Goal: Task Accomplishment & Management: Use online tool/utility

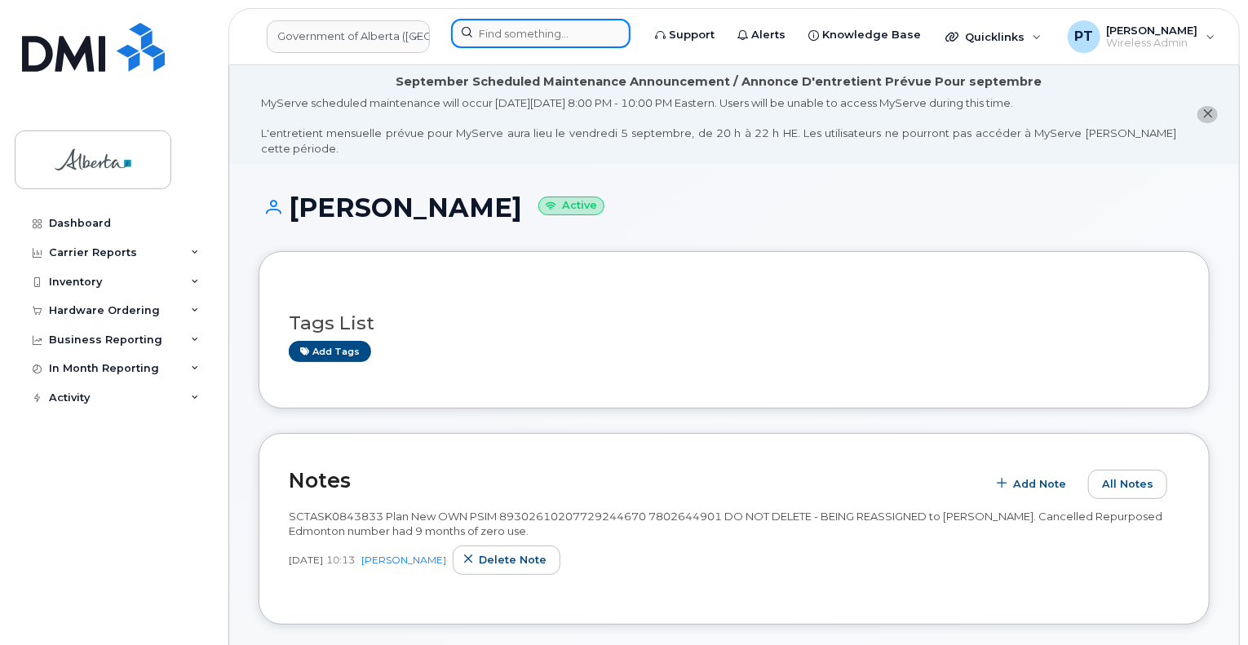
click at [494, 35] on input at bounding box center [540, 33] width 179 height 29
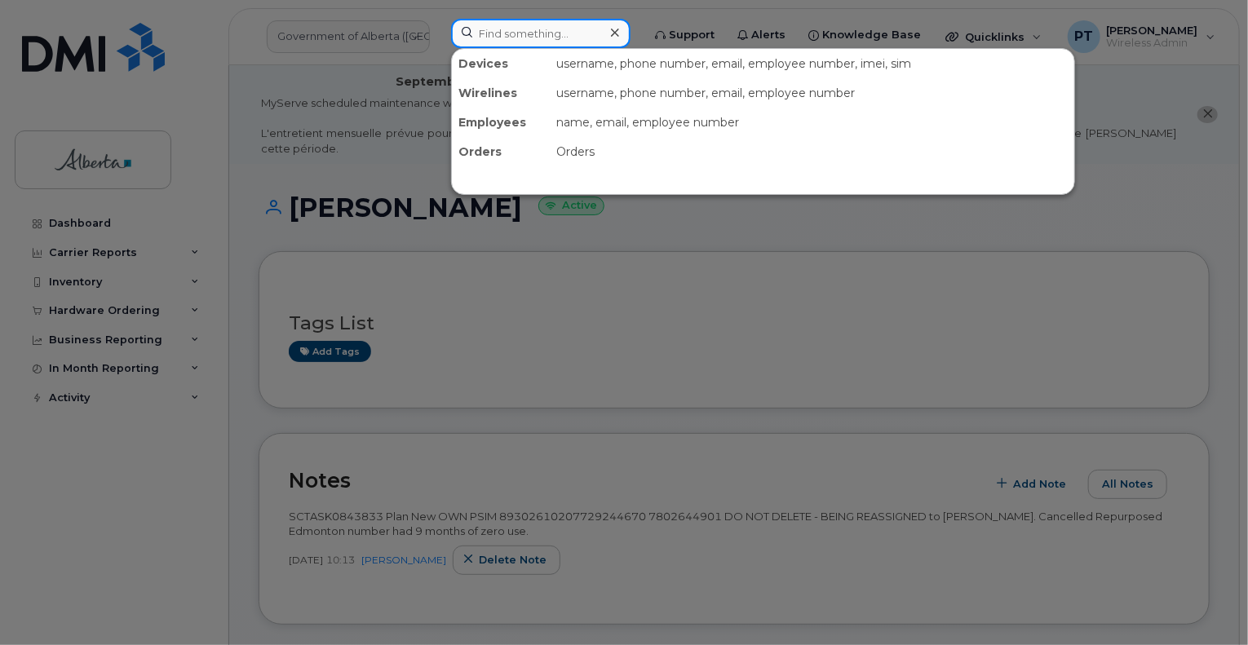
paste input "7807780984"
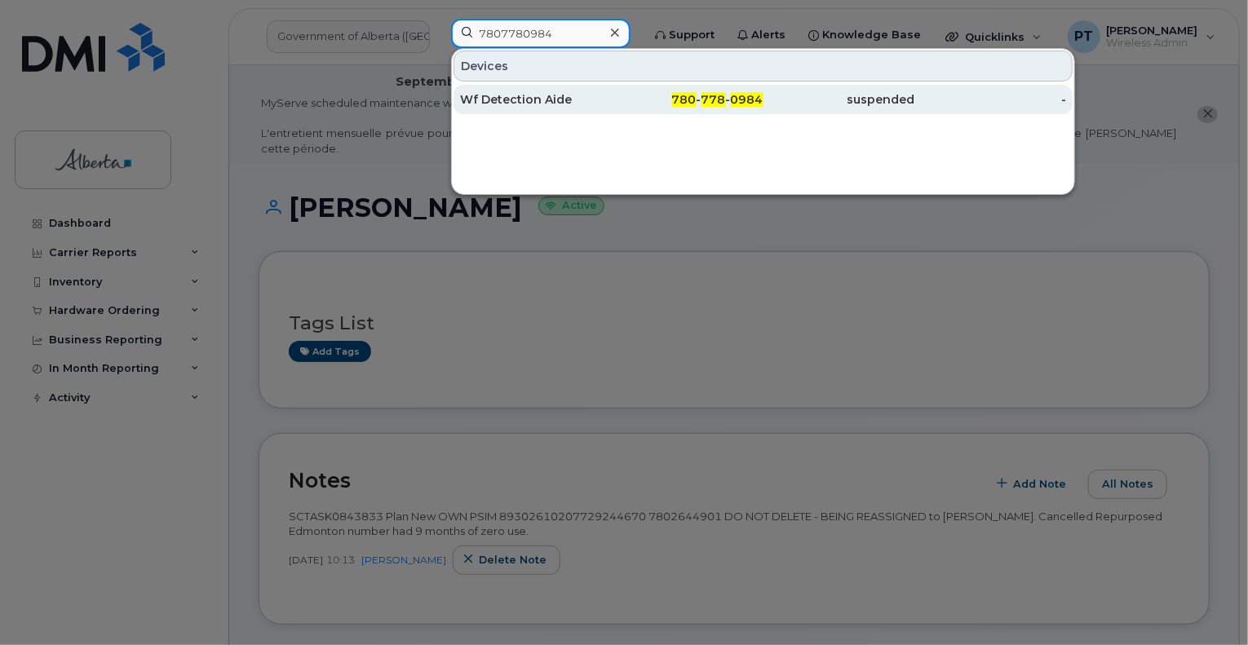
type input "7807780984"
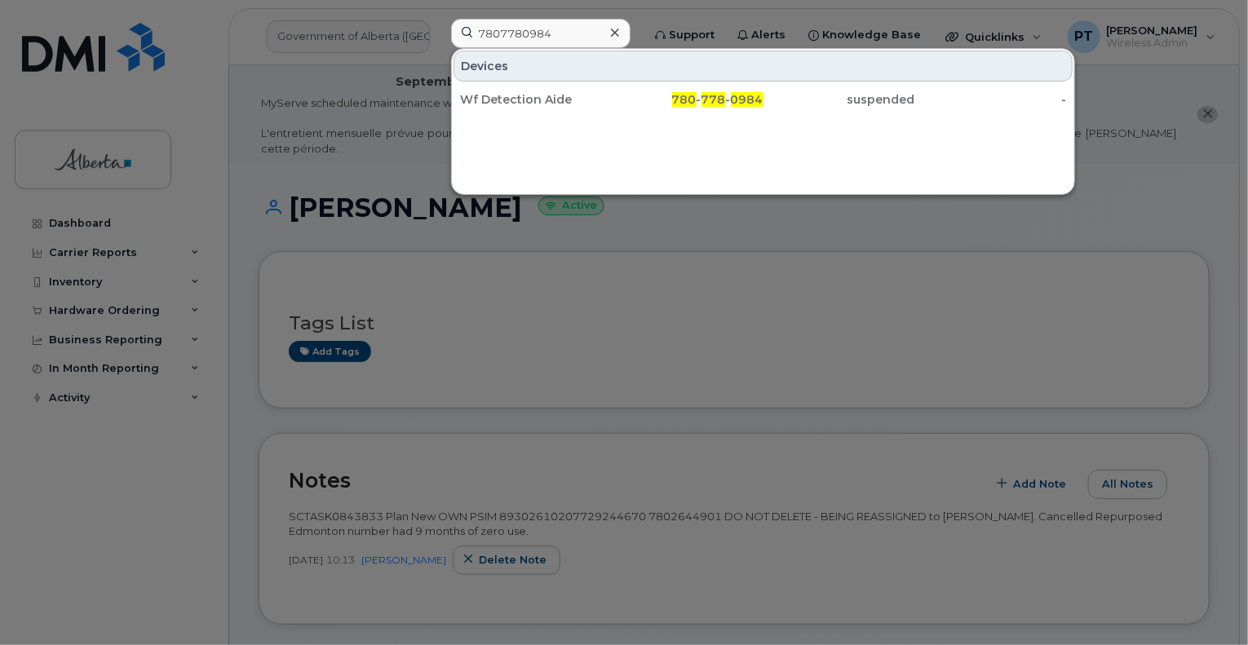
drag, startPoint x: 486, startPoint y: 94, endPoint x: 53, endPoint y: 279, distance: 471.2
click at [486, 94] on div "Wf Detection Aide" at bounding box center [536, 99] width 152 height 16
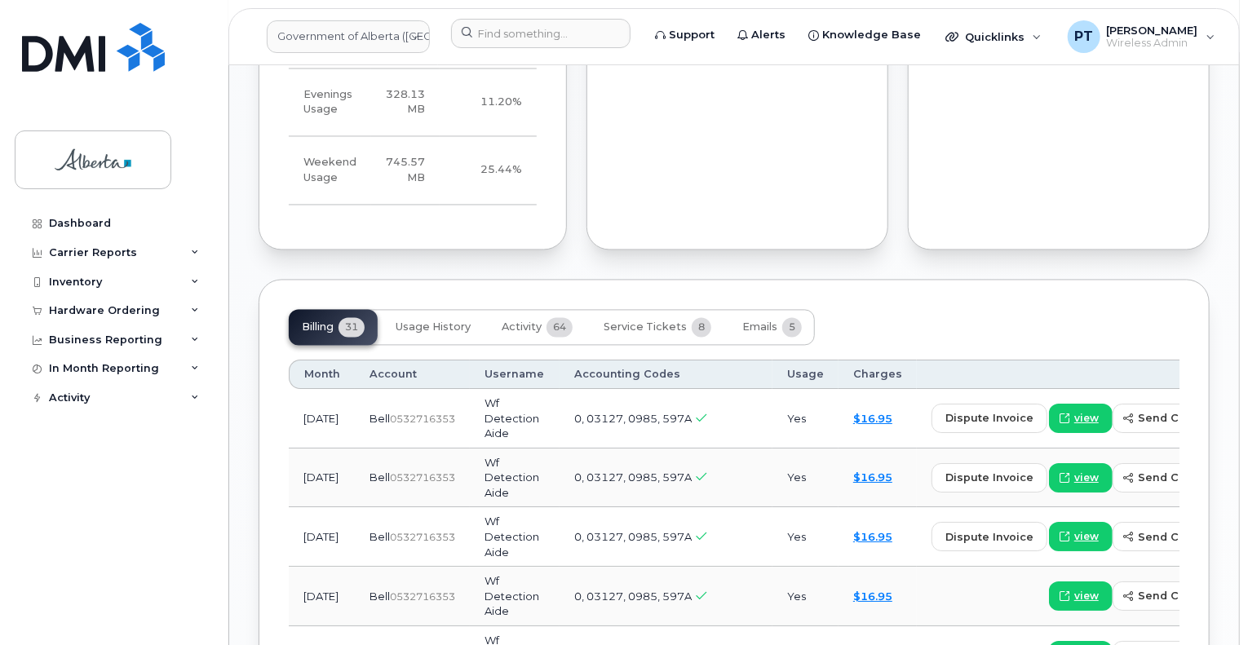
scroll to position [1632, 0]
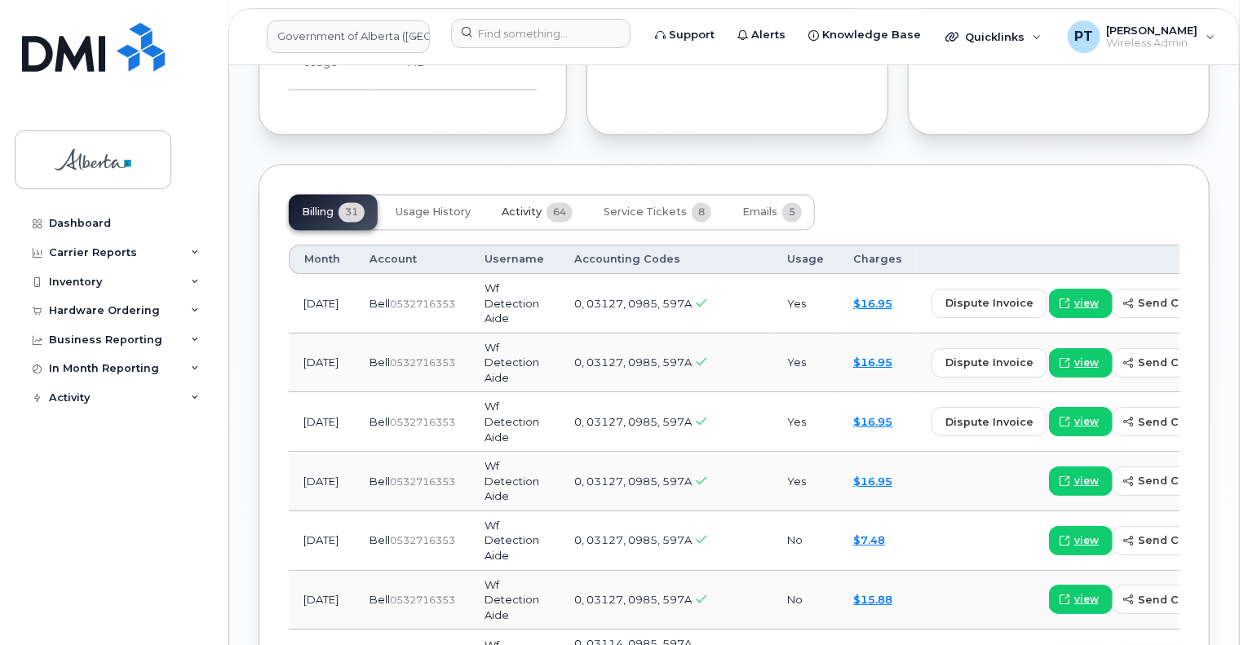
click at [529, 206] on span "Activity" at bounding box center [522, 212] width 40 height 13
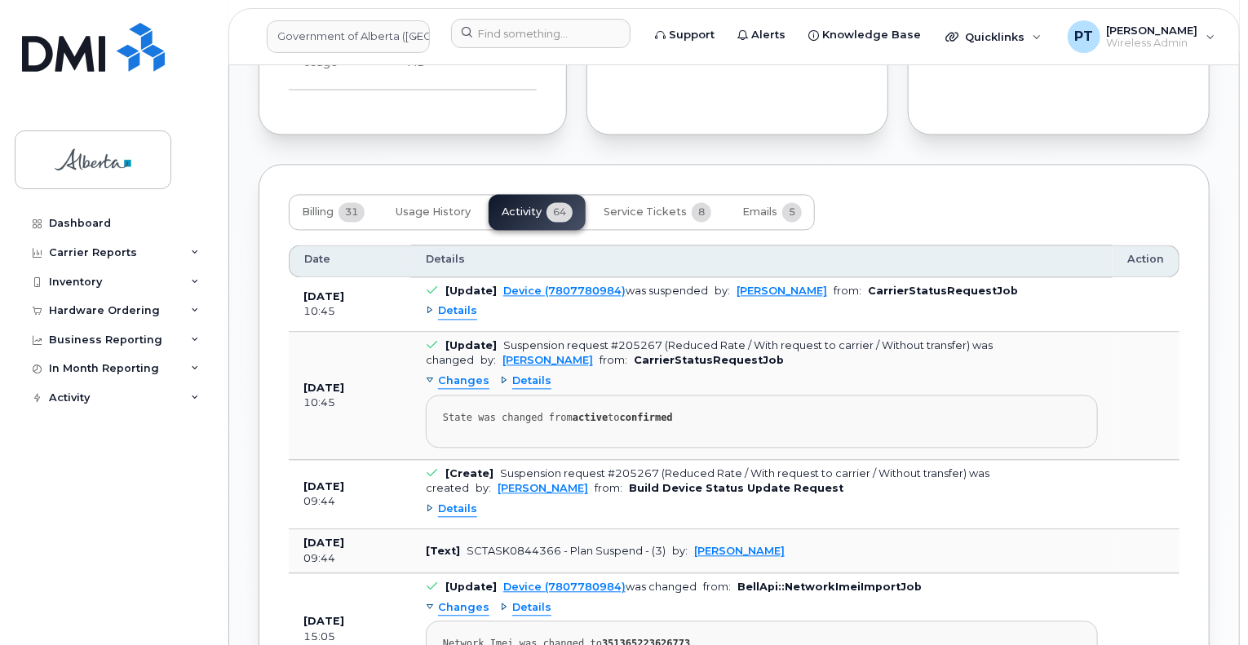
click at [445, 304] on span "Details" at bounding box center [457, 312] width 39 height 16
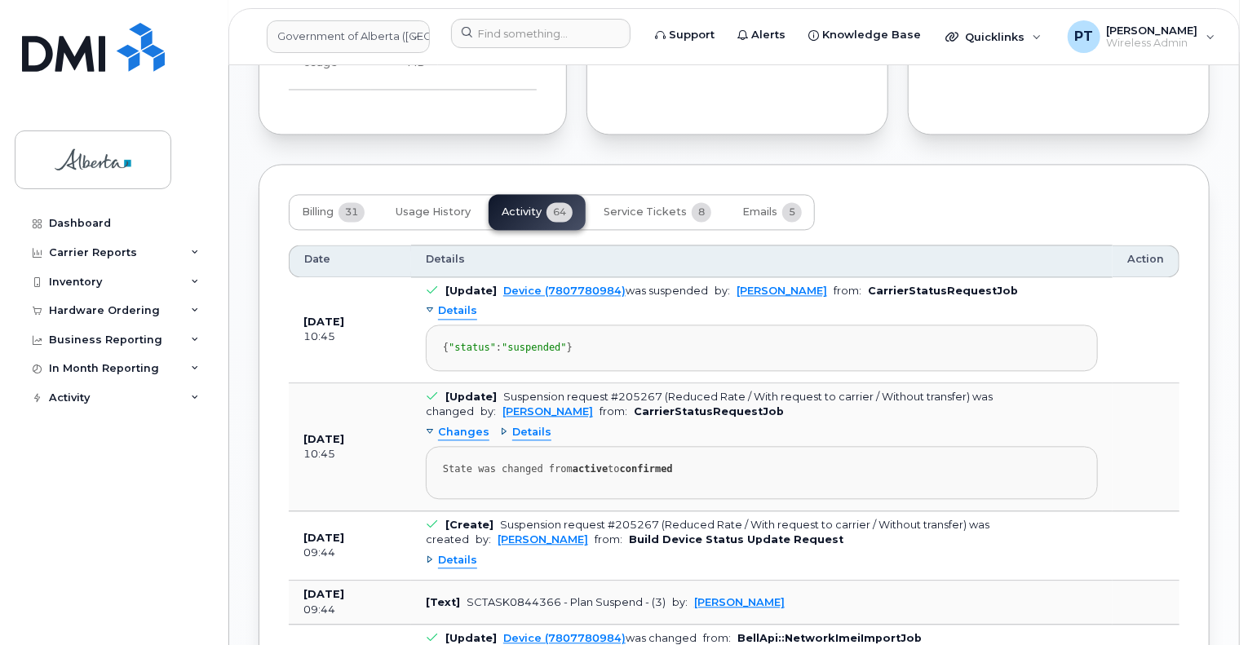
click at [445, 304] on span "Details" at bounding box center [457, 312] width 39 height 16
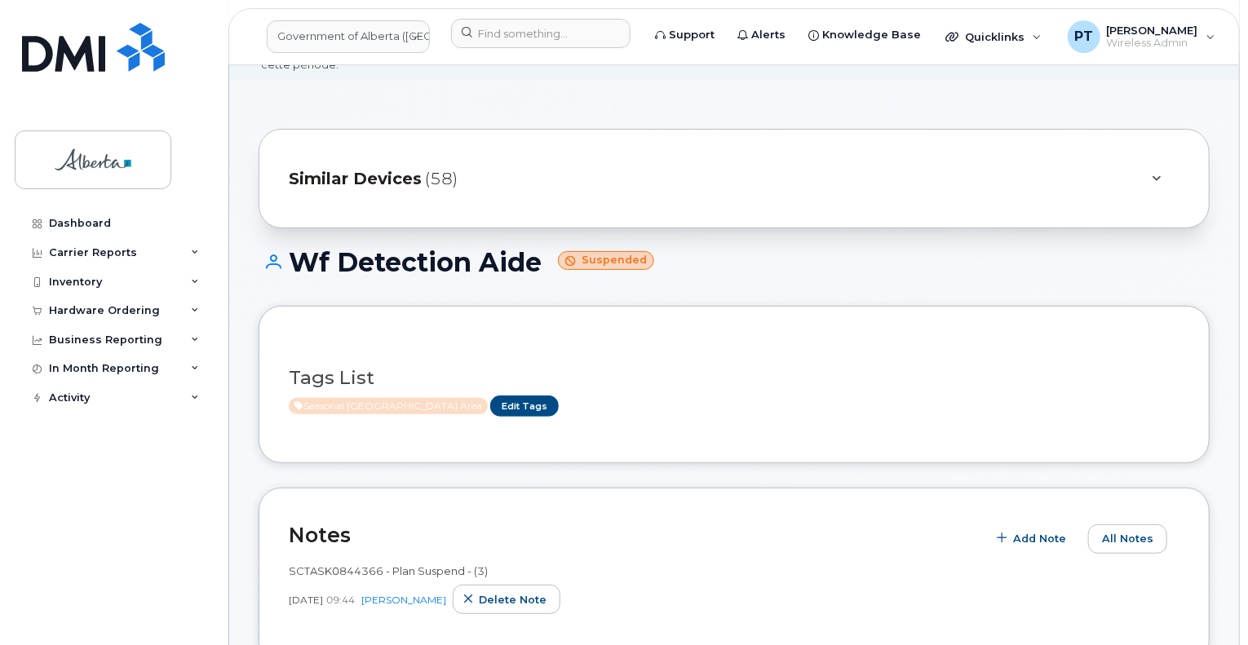
scroll to position [82, 0]
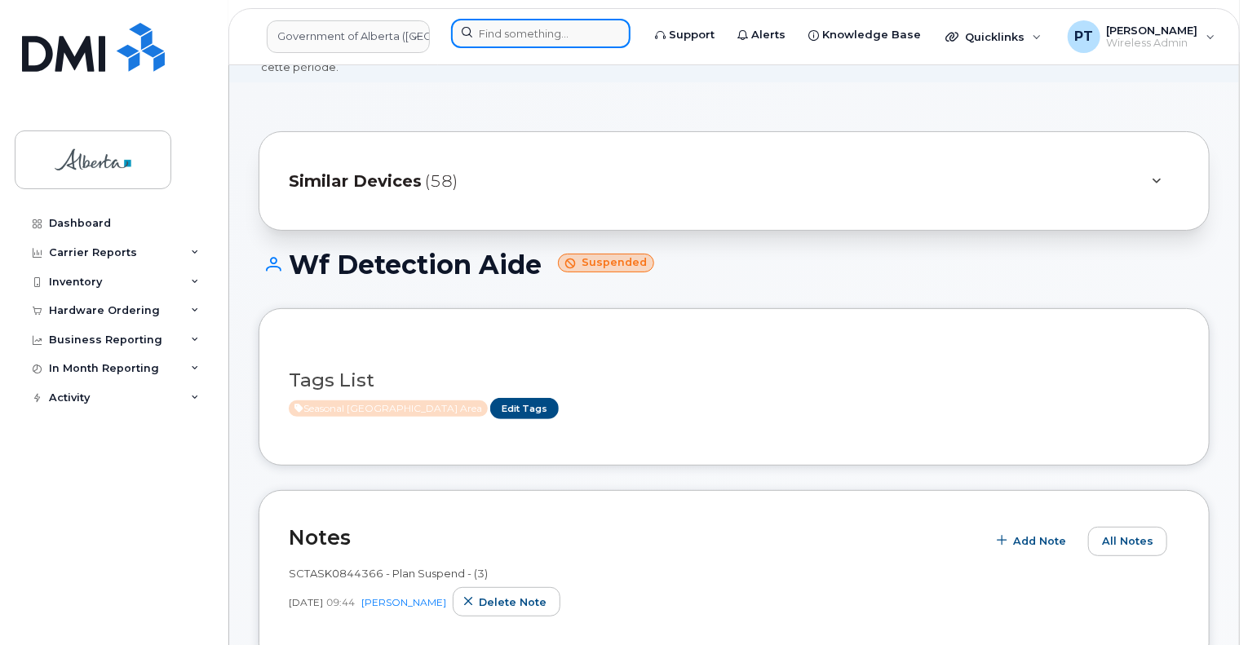
click at [542, 39] on input at bounding box center [540, 33] width 179 height 29
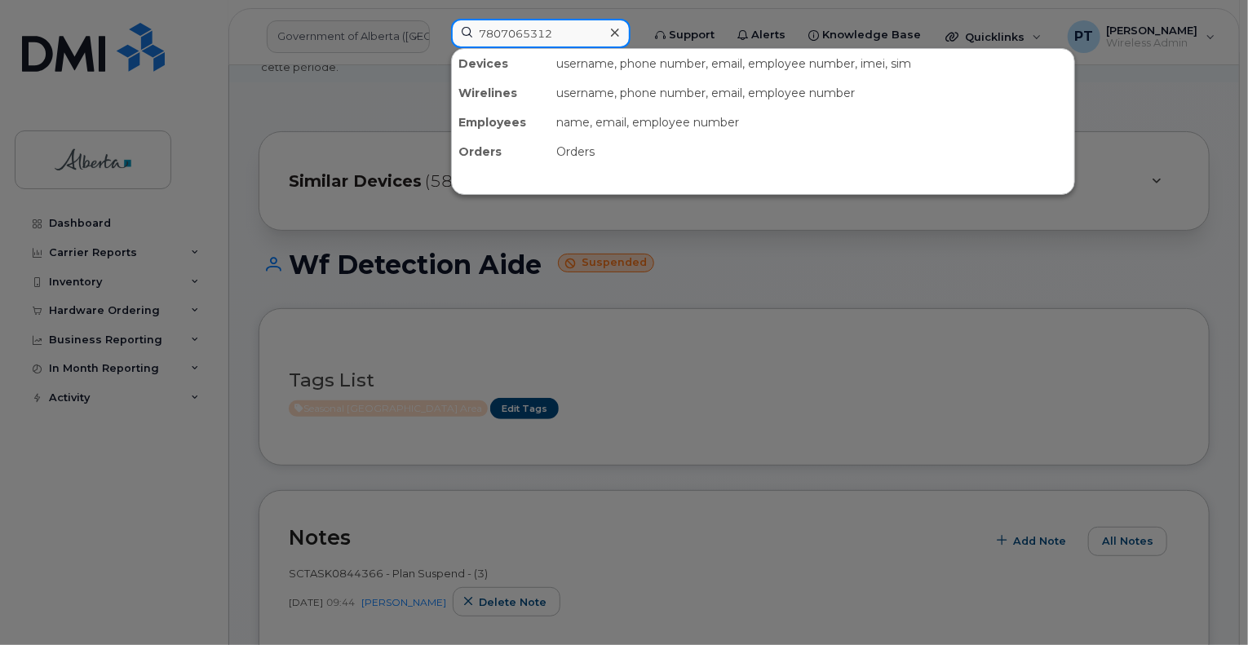
type input "7807065312"
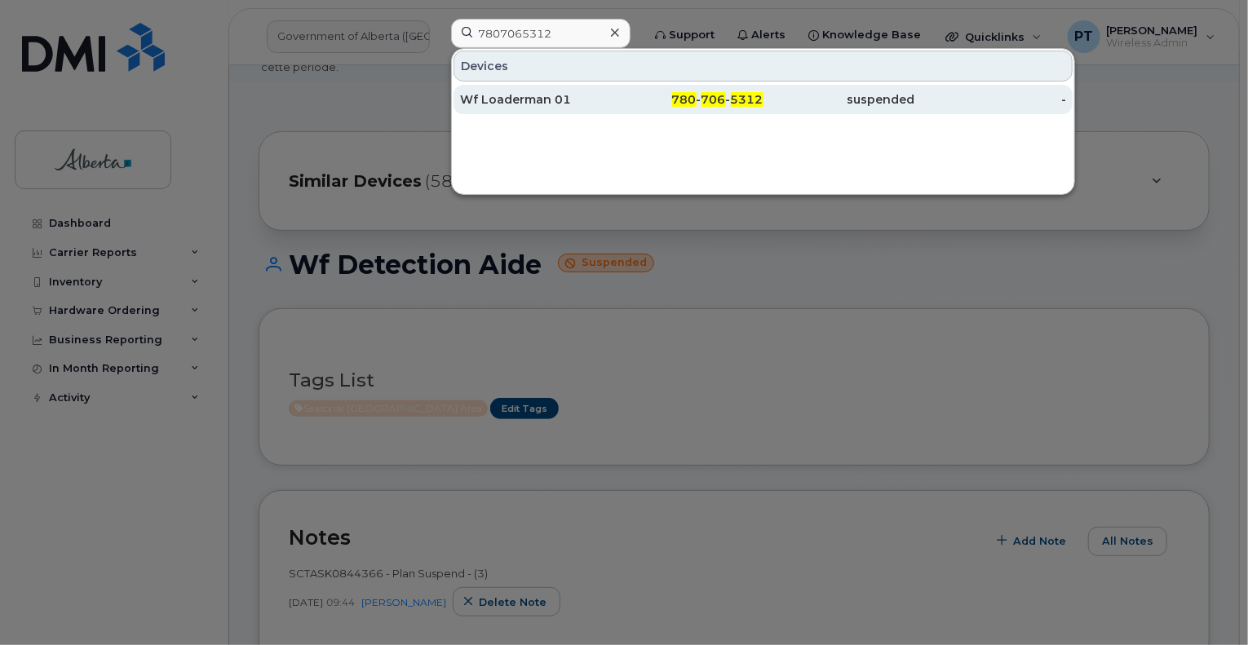
click at [483, 104] on div "Wf Loaderman 01" at bounding box center [536, 99] width 152 height 16
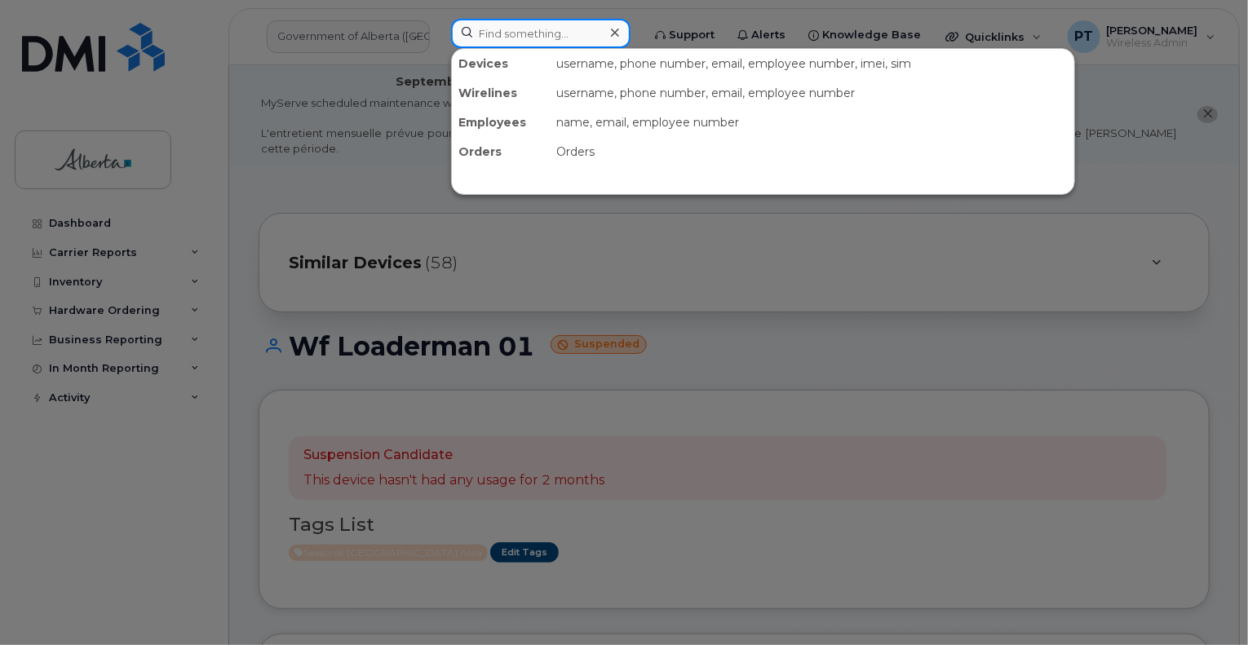
click at [490, 38] on input at bounding box center [540, 33] width 179 height 29
paste input "4036279837"
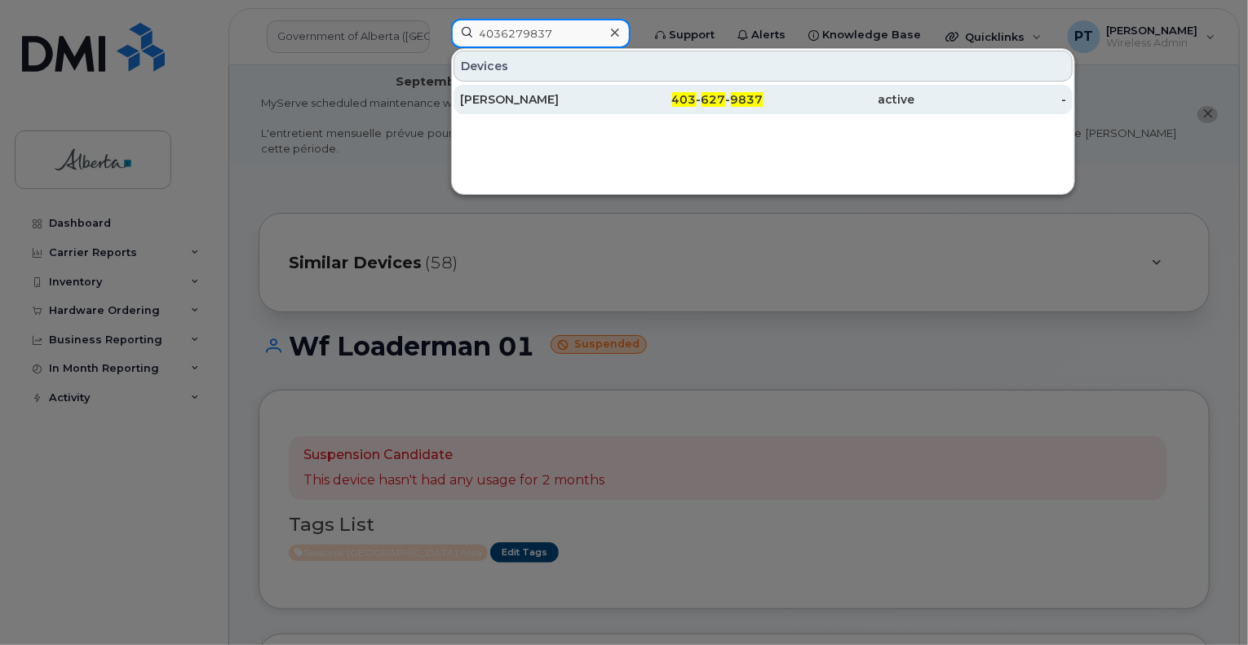
type input "4036279837"
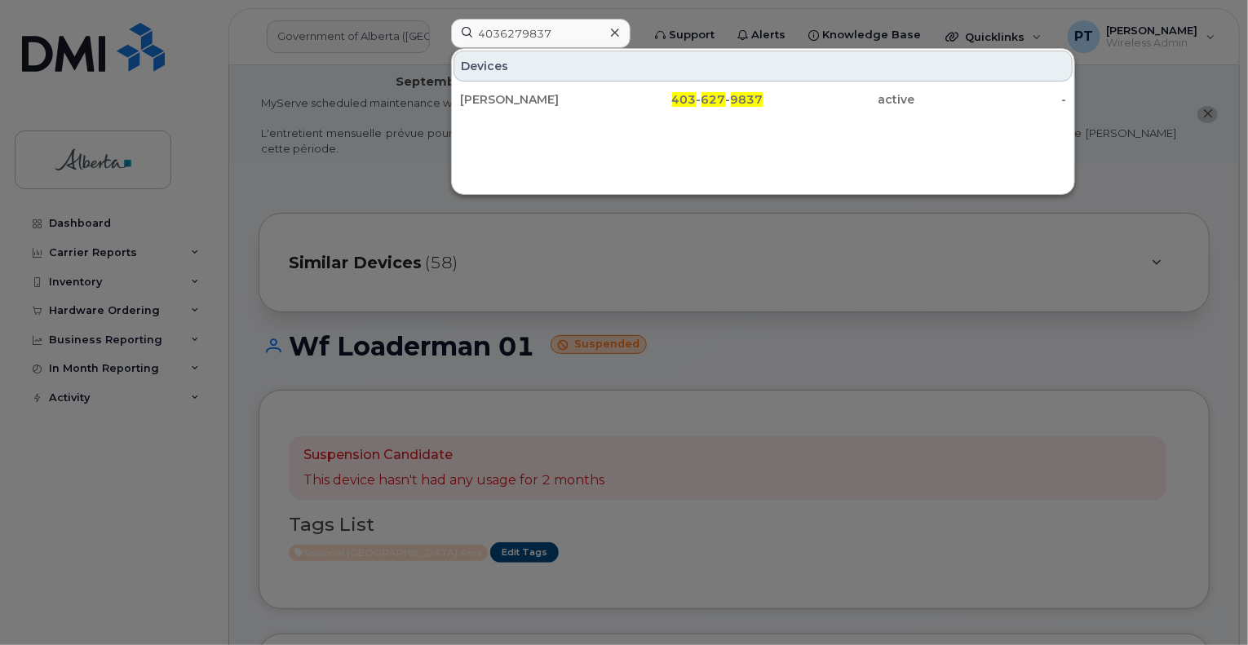
drag, startPoint x: 497, startPoint y: 100, endPoint x: 961, endPoint y: 227, distance: 481.4
click at [497, 100] on div "Nicole Kimmel" at bounding box center [536, 99] width 152 height 16
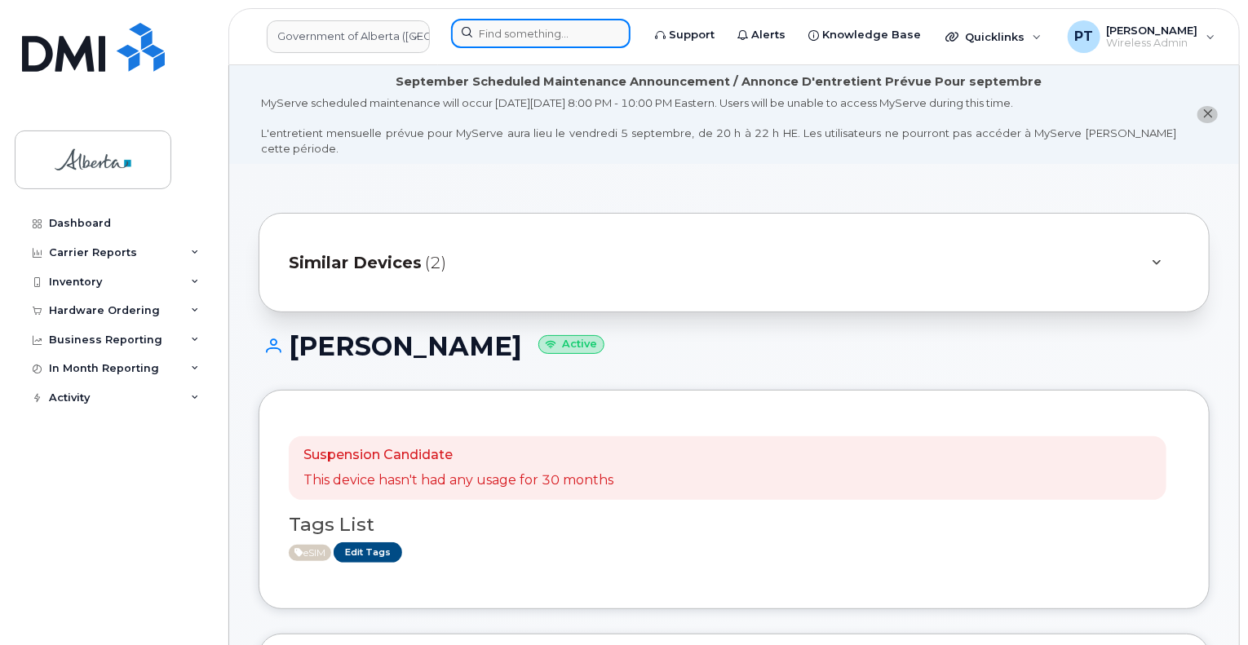
click at [516, 31] on input at bounding box center [540, 33] width 179 height 29
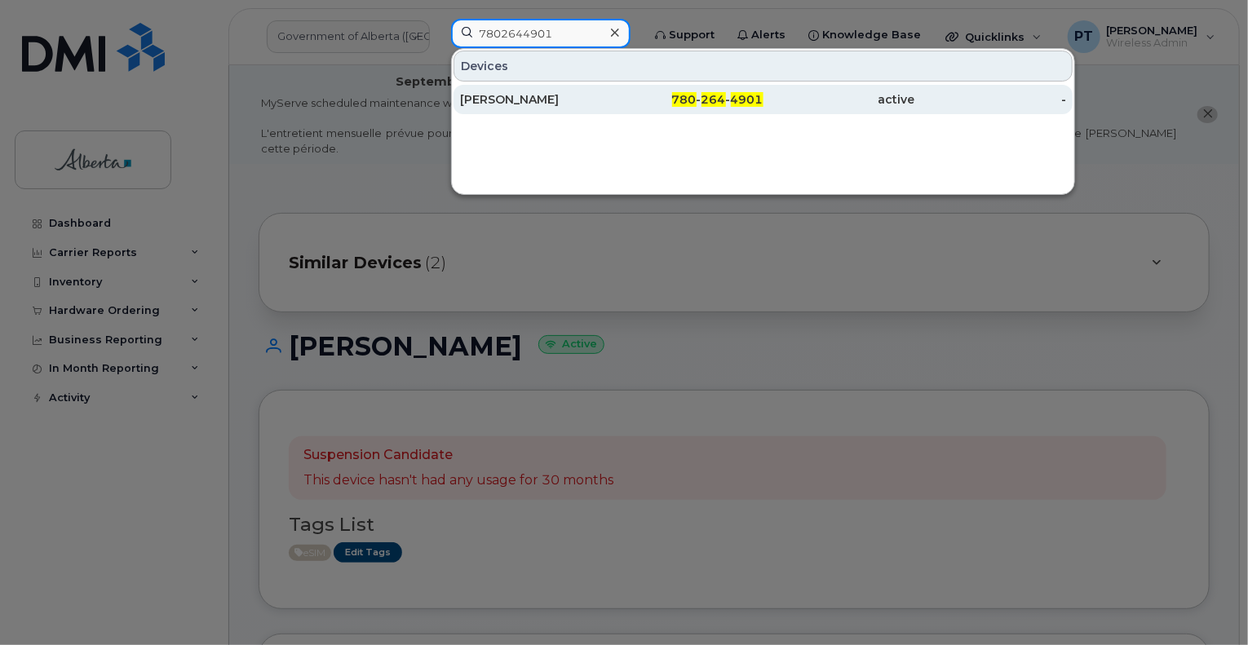
type input "7802644901"
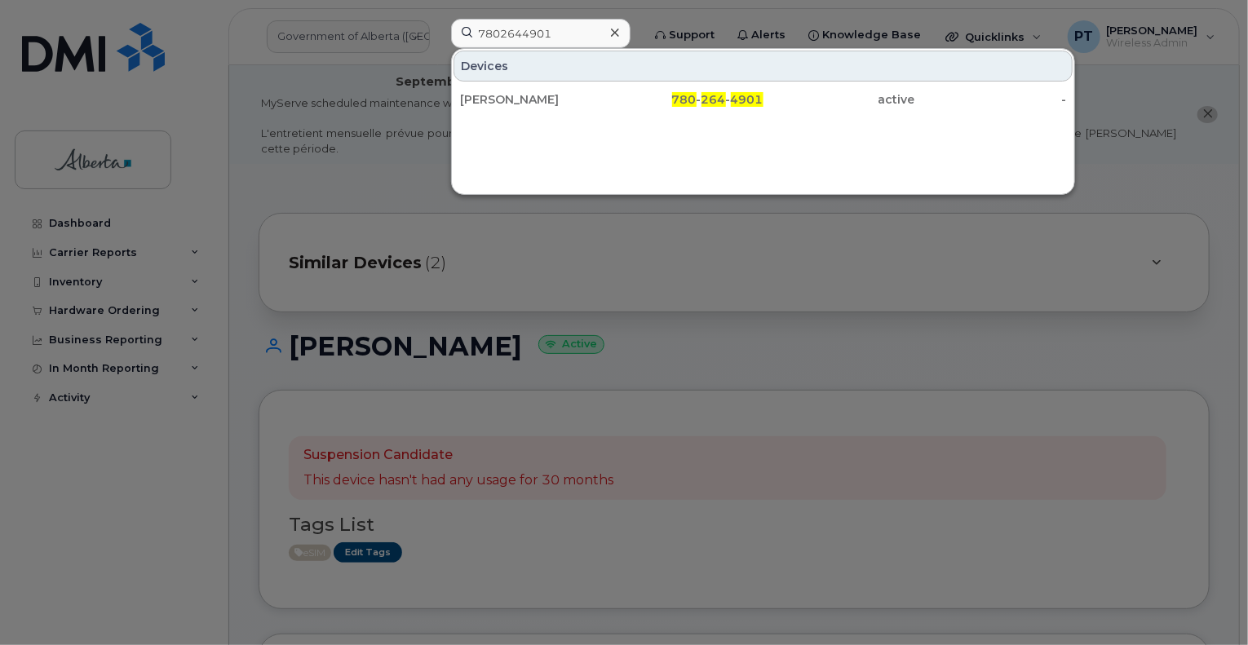
drag, startPoint x: 477, startPoint y: 98, endPoint x: 418, endPoint y: 86, distance: 60.8
click at [477, 98] on div "[PERSON_NAME]" at bounding box center [536, 99] width 152 height 16
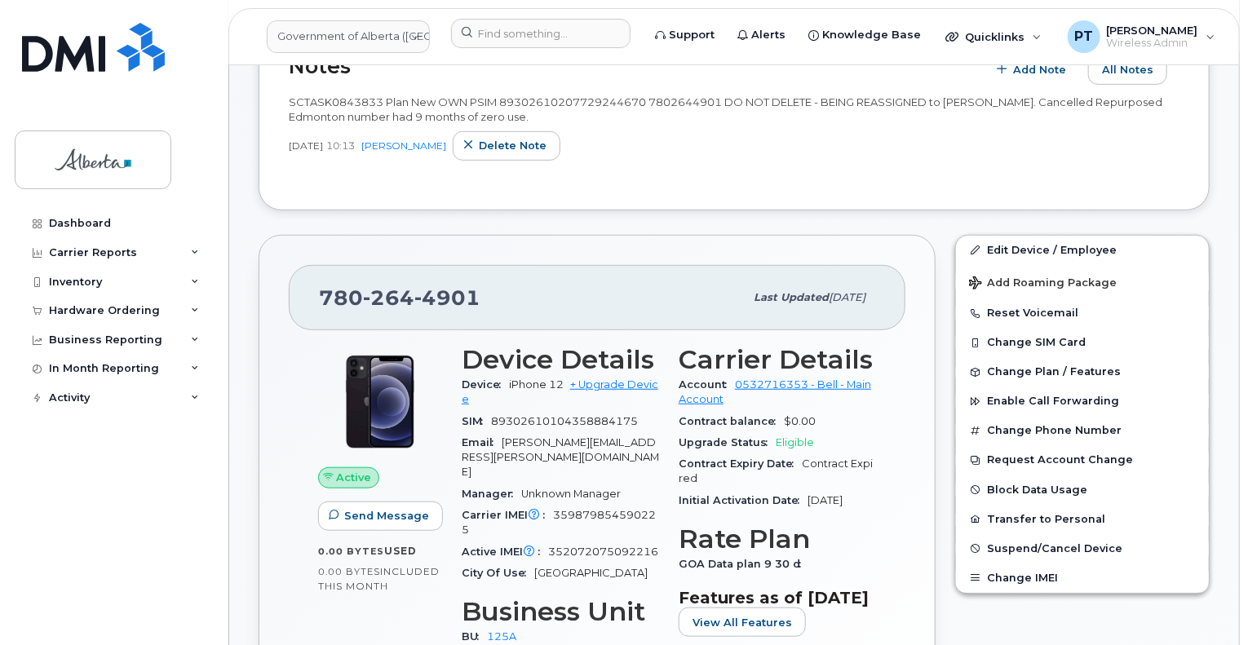
scroll to position [571, 0]
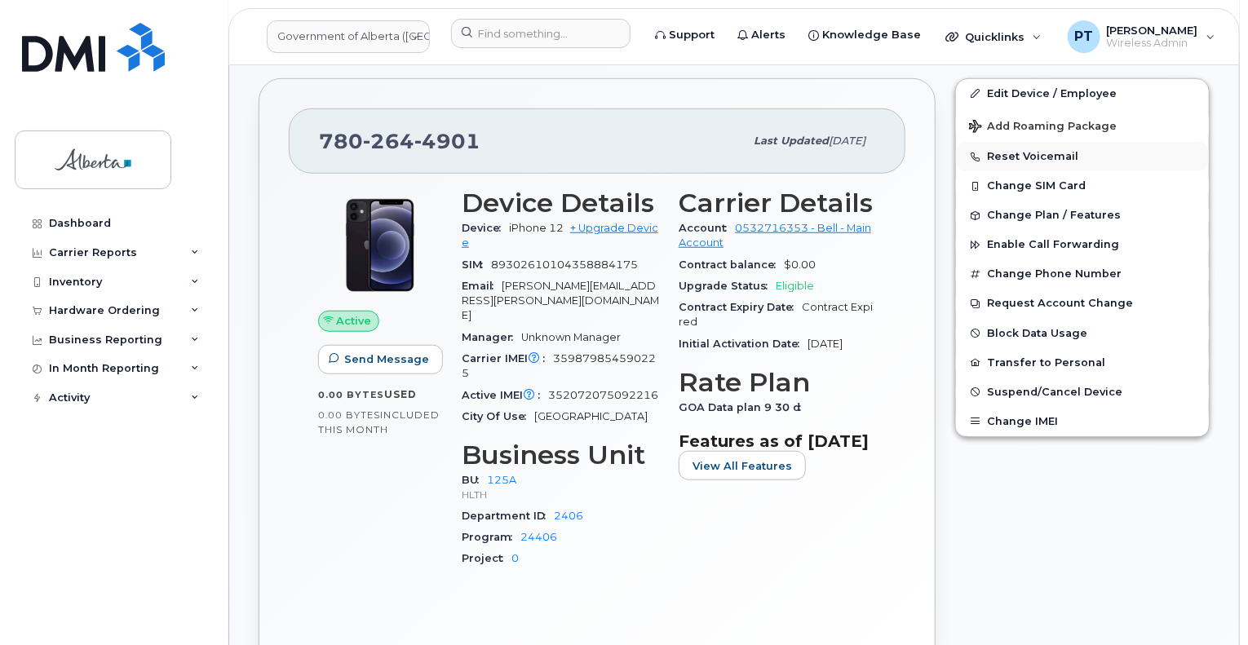
click at [1018, 142] on button "Reset Voicemail" at bounding box center [1082, 156] width 253 height 29
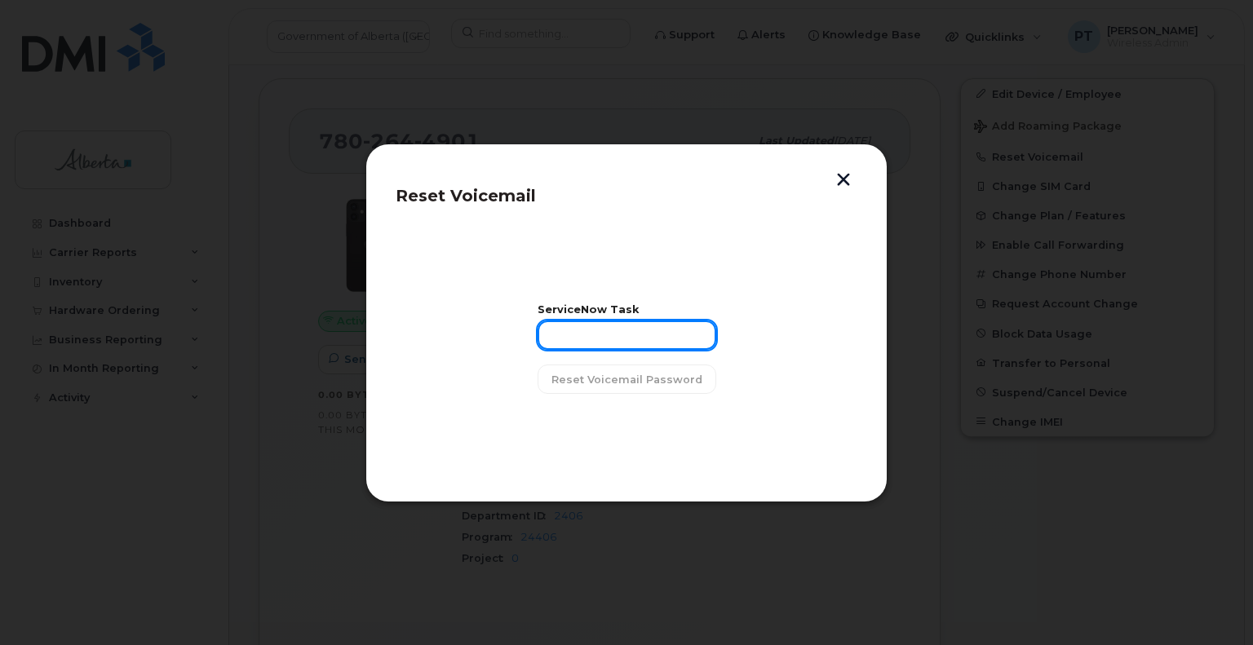
click at [605, 341] on input "text" at bounding box center [627, 335] width 179 height 29
paste input "SCTASK0843833"
type input "SCTASK0843833"
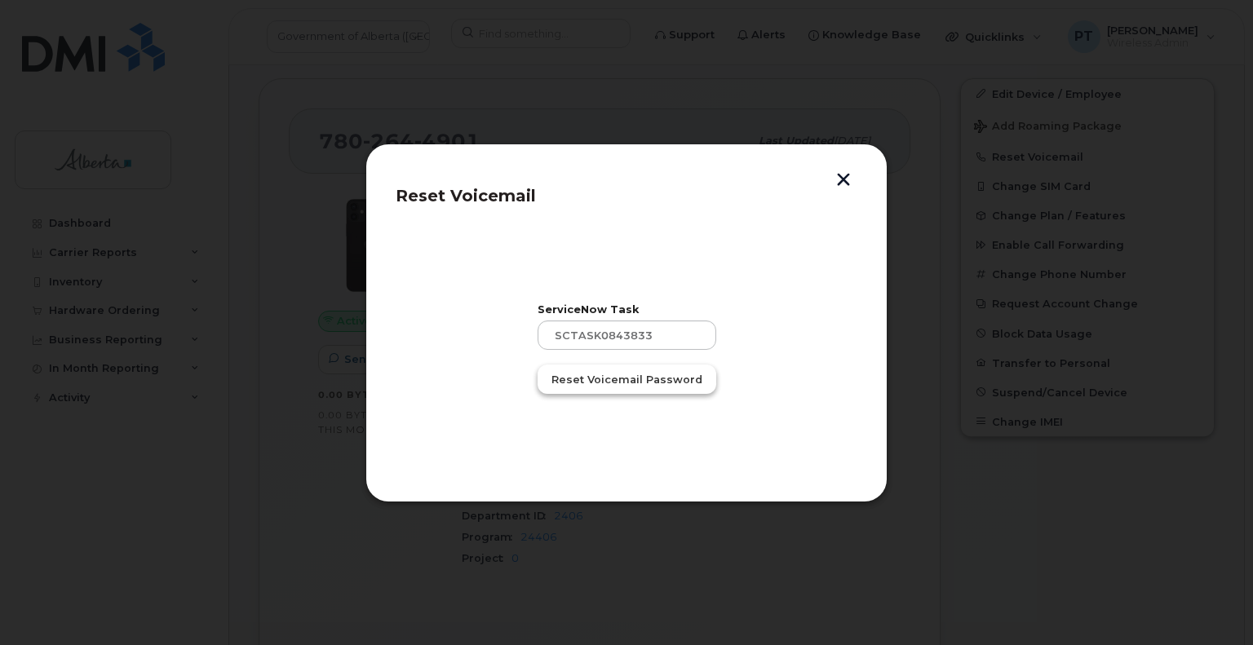
click at [648, 384] on span "Reset Voicemail Password" at bounding box center [627, 380] width 151 height 16
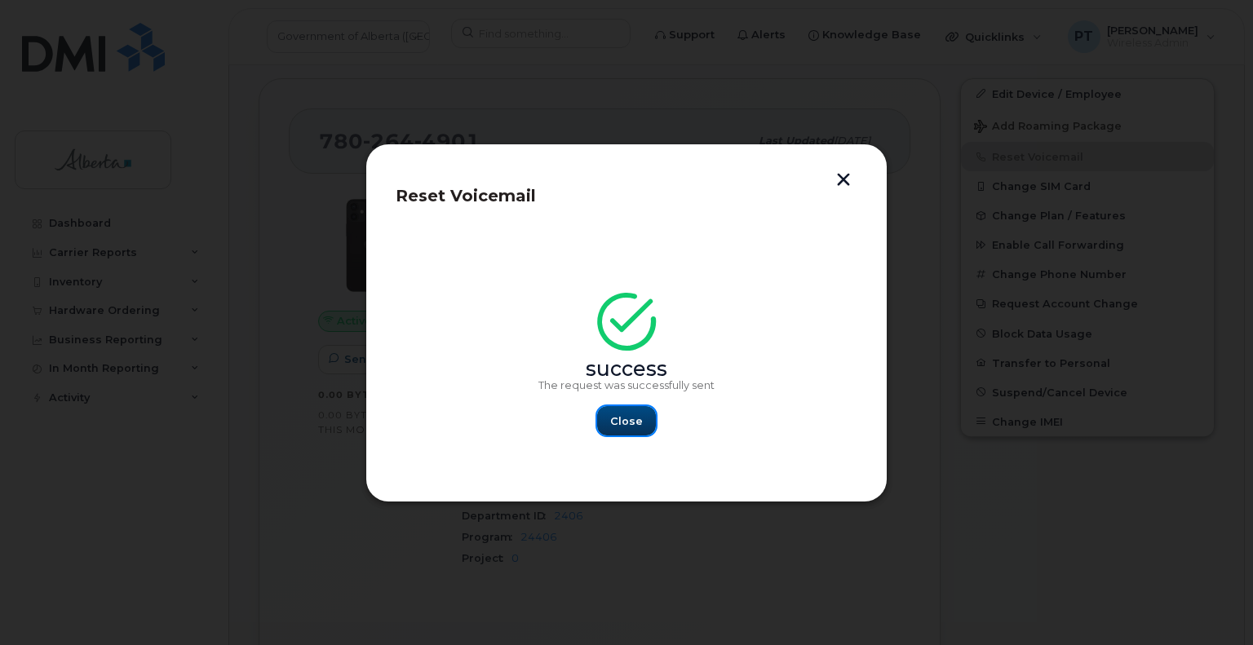
drag, startPoint x: 624, startPoint y: 423, endPoint x: 703, endPoint y: 449, distance: 83.1
click at [626, 423] on span "Close" at bounding box center [626, 422] width 33 height 16
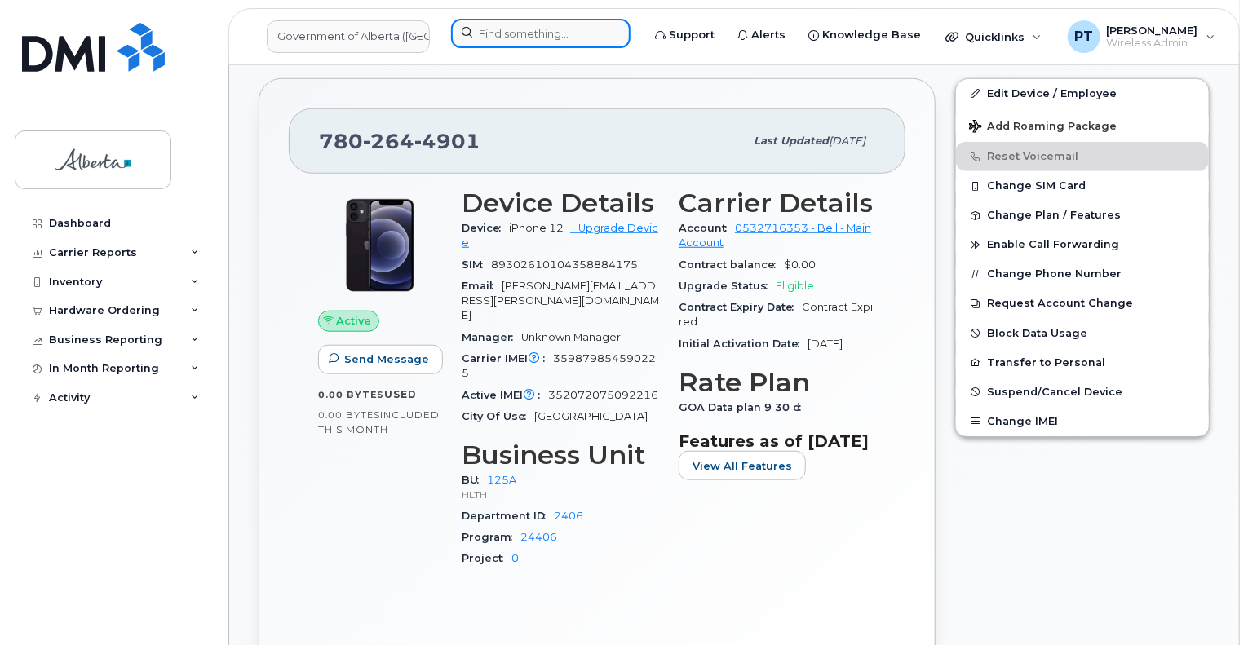
click at [516, 37] on input at bounding box center [540, 33] width 179 height 29
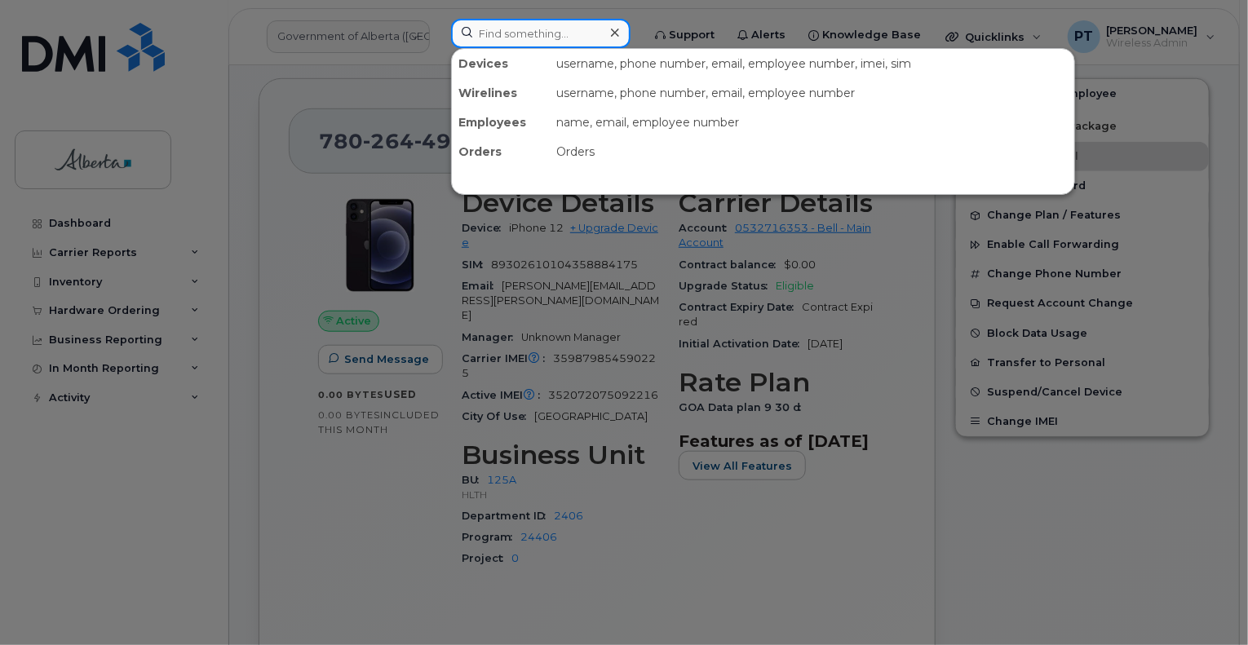
paste input "5873371807"
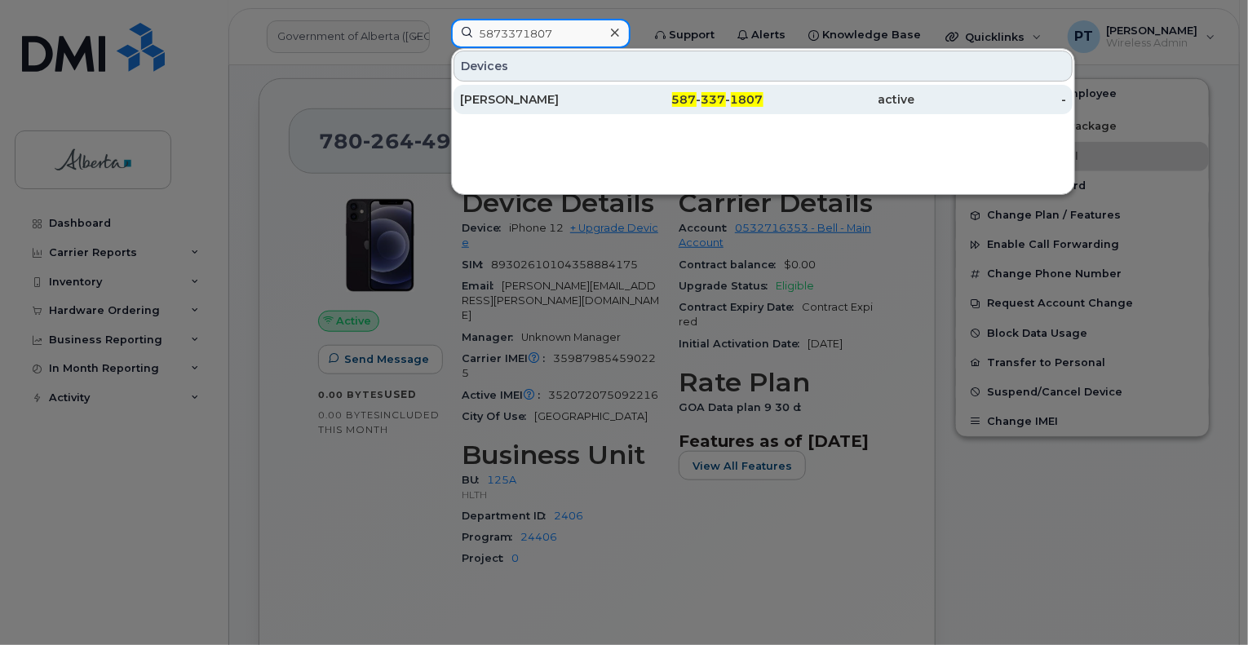
type input "5873371807"
click at [489, 94] on div "Soraya Granados" at bounding box center [536, 99] width 152 height 16
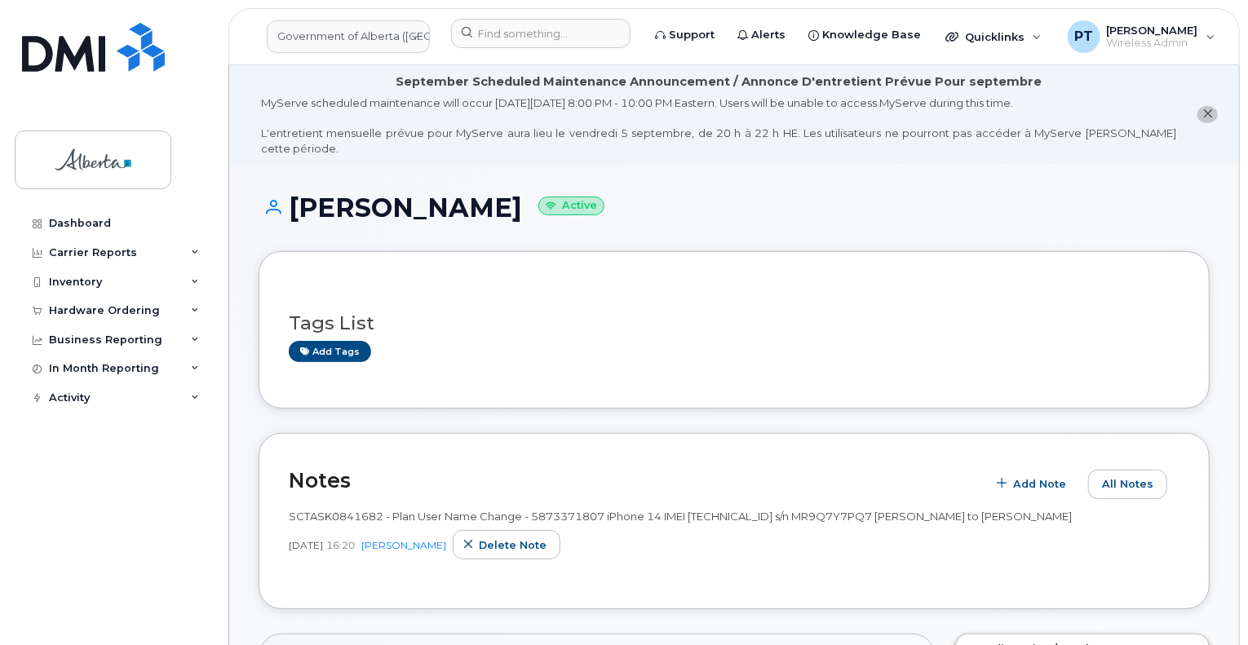
drag, startPoint x: 513, startPoint y: 194, endPoint x: 330, endPoint y: 197, distance: 182.8
click at [295, 208] on div "Soraya Granados Active" at bounding box center [734, 222] width 951 height 58
copy h1 "Soraya Granados"
click at [537, 35] on input at bounding box center [540, 33] width 179 height 29
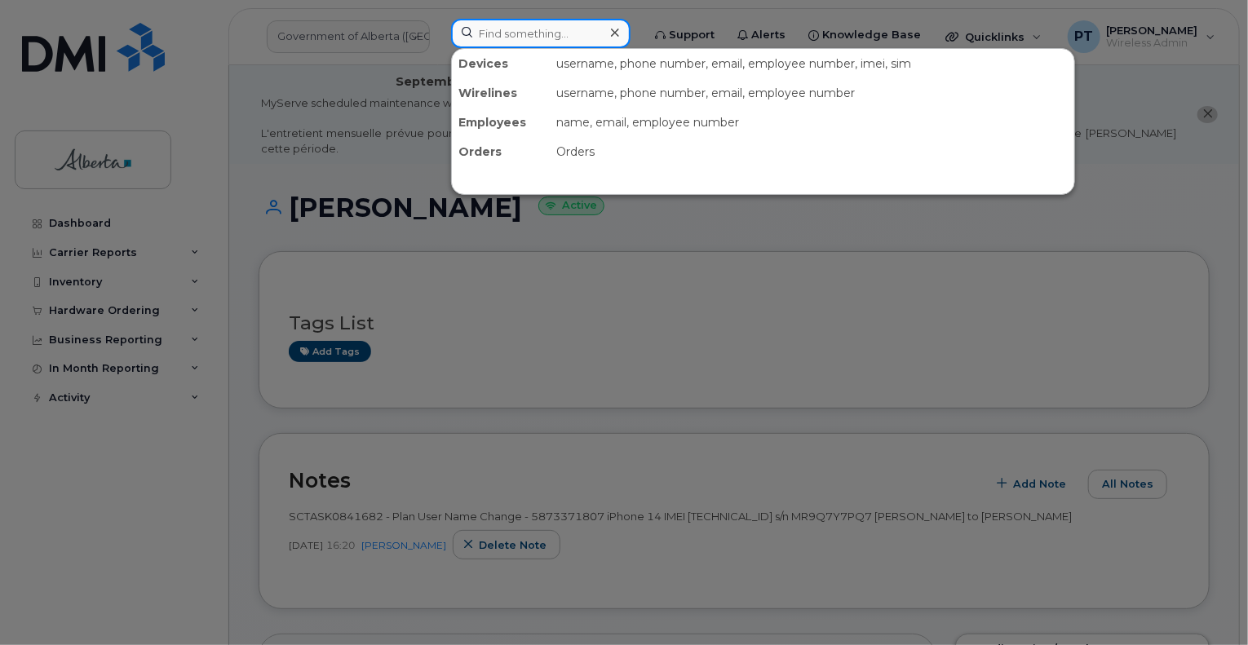
paste input "7809956886"
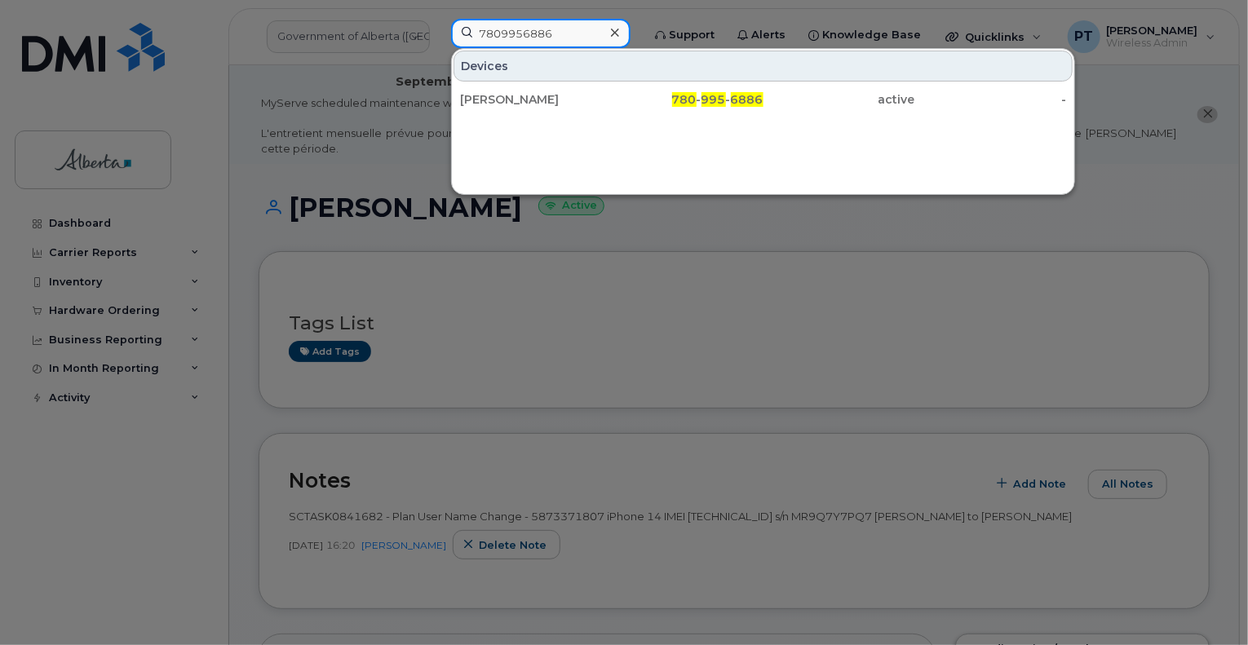
type input "7809956886"
click at [486, 95] on div "Nada Natsheh" at bounding box center [536, 99] width 152 height 16
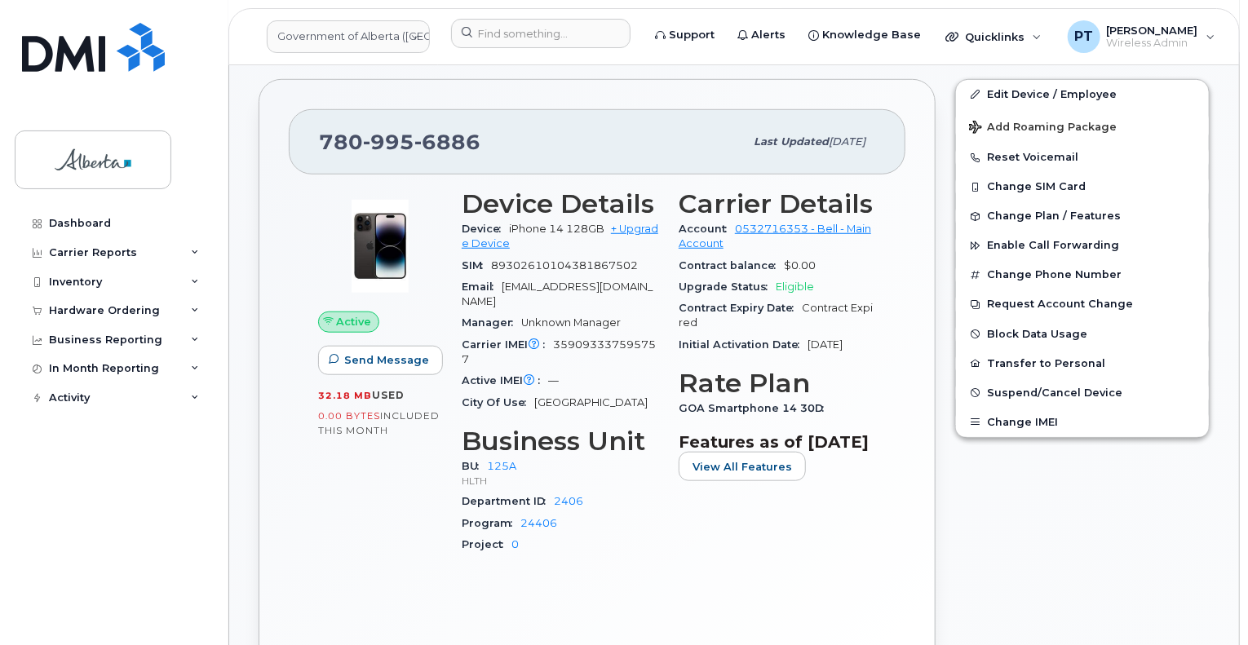
scroll to position [571, 0]
click at [520, 34] on input at bounding box center [540, 33] width 179 height 29
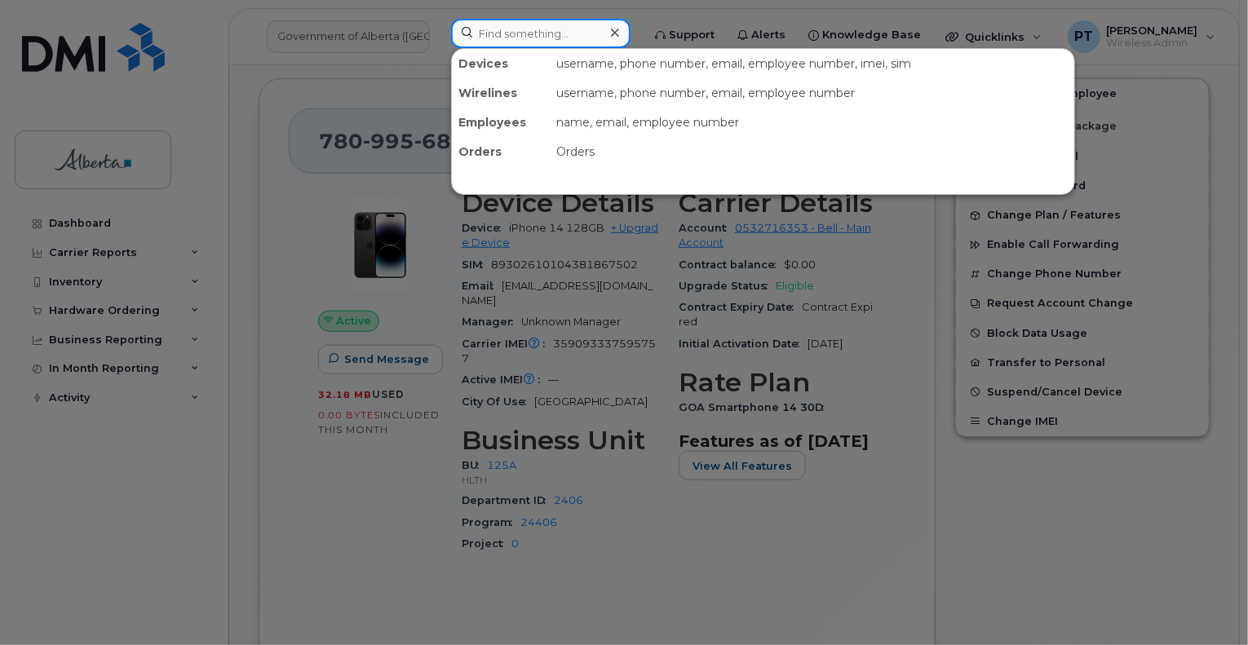
paste input "4033578429"
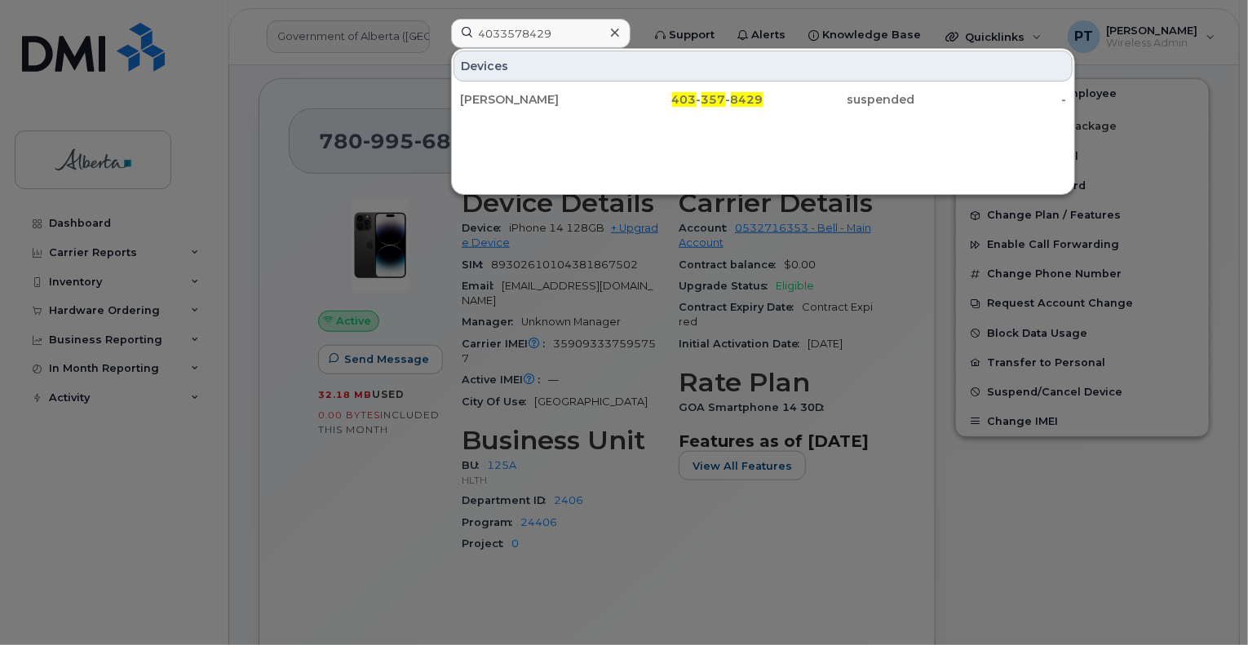
click at [986, 584] on div at bounding box center [624, 322] width 1248 height 645
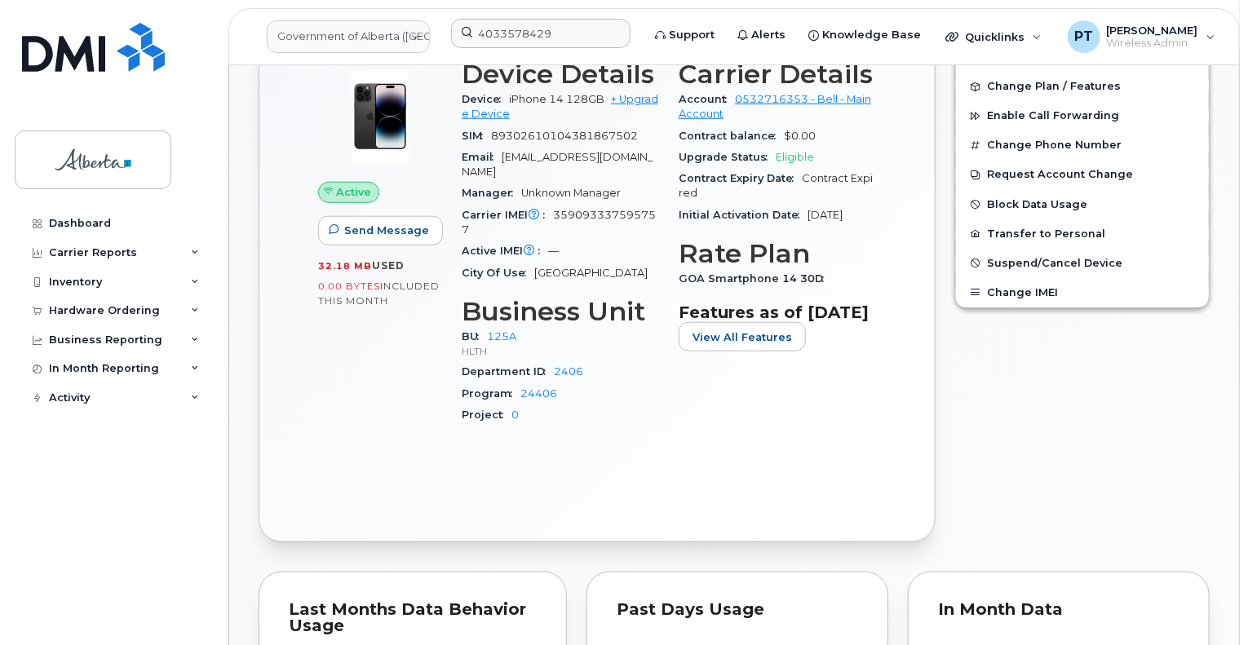
scroll to position [897, 0]
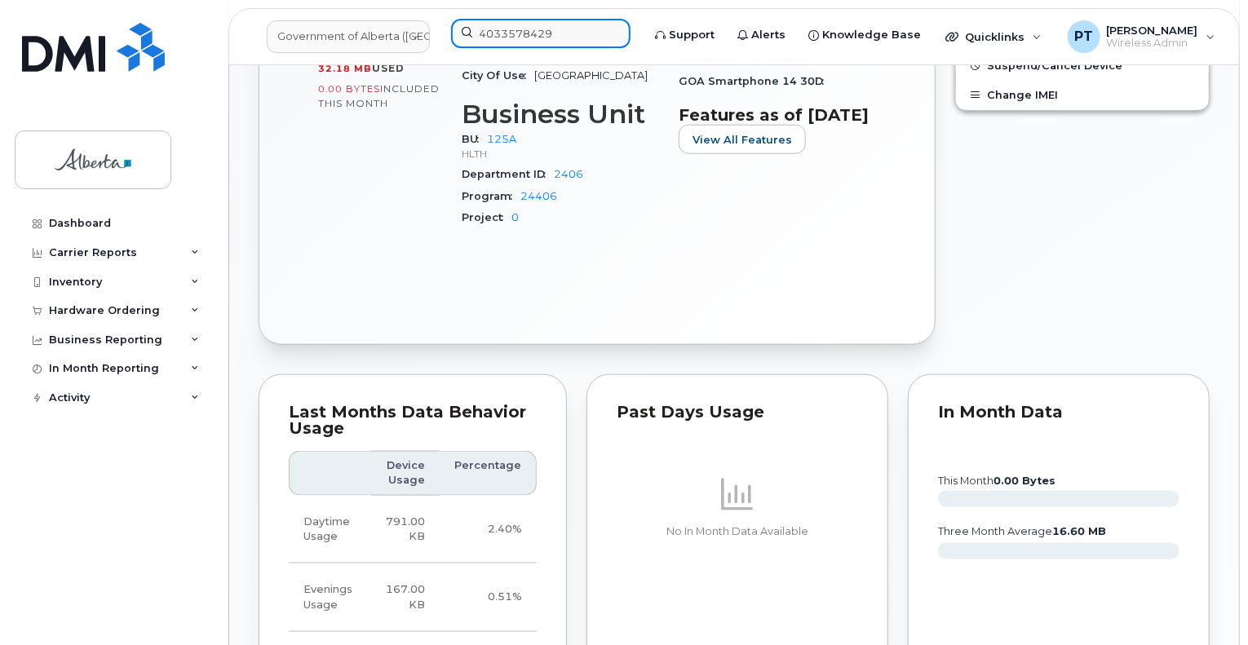
click at [534, 33] on input "4033578429" at bounding box center [540, 33] width 179 height 29
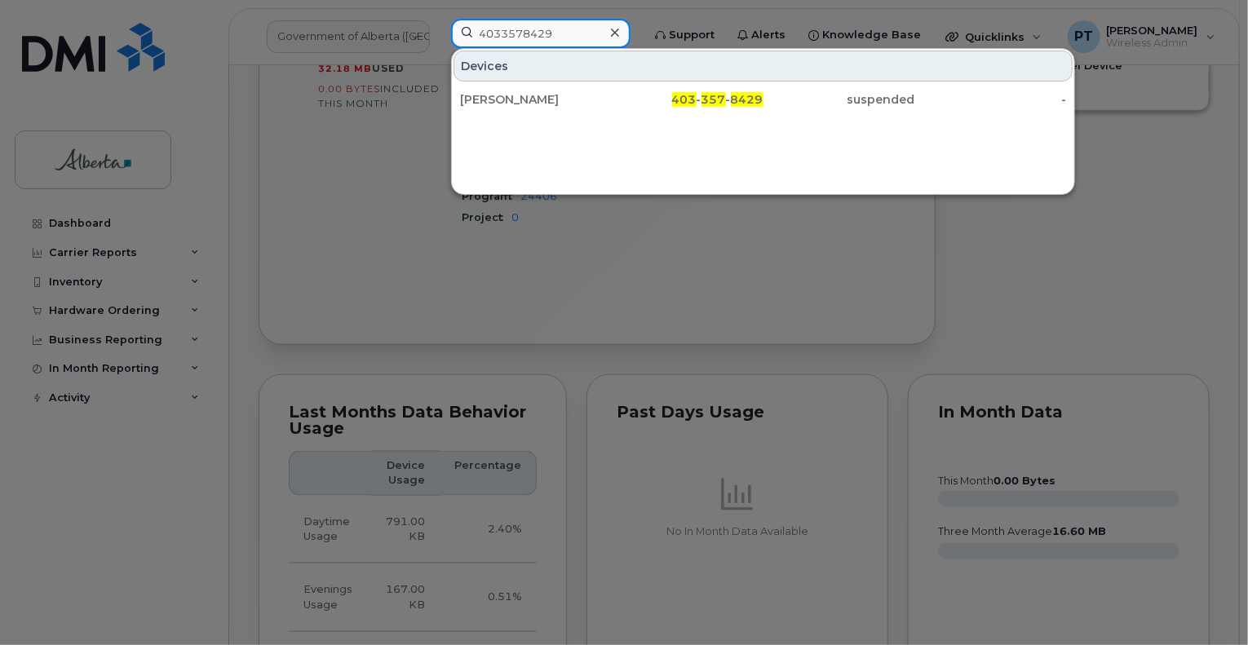
click at [534, 33] on input "4033578429" at bounding box center [540, 33] width 179 height 29
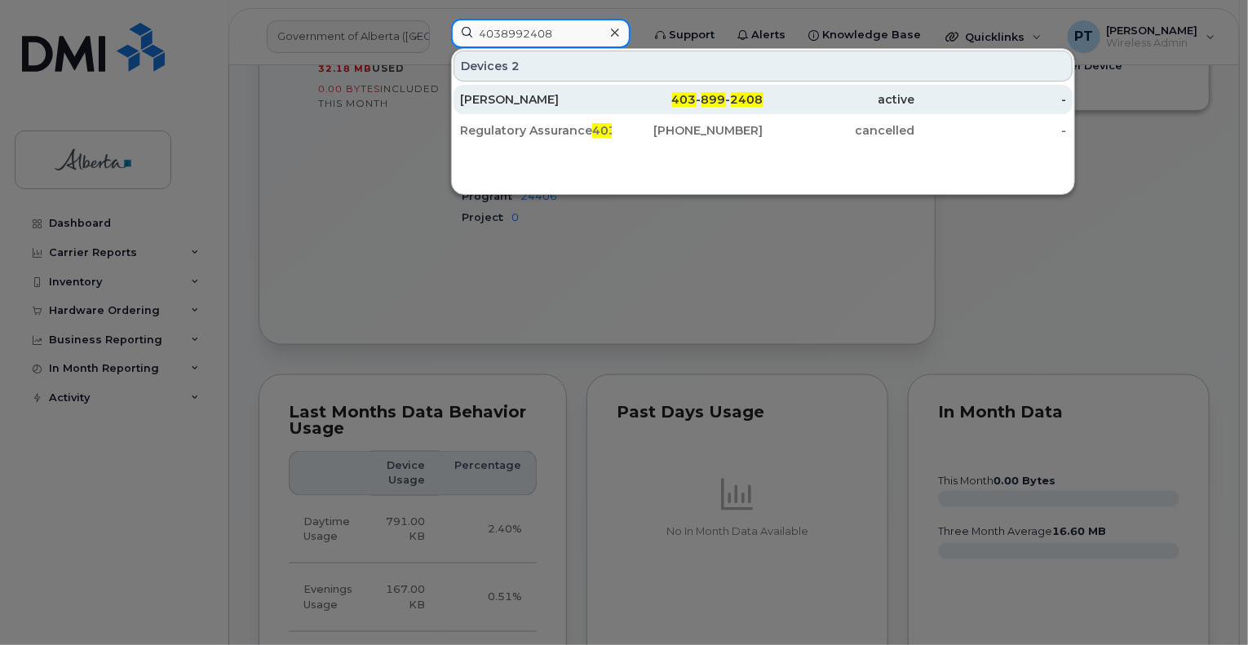
type input "4038992408"
click at [503, 97] on div "Paul Wyntjes" at bounding box center [536, 99] width 152 height 16
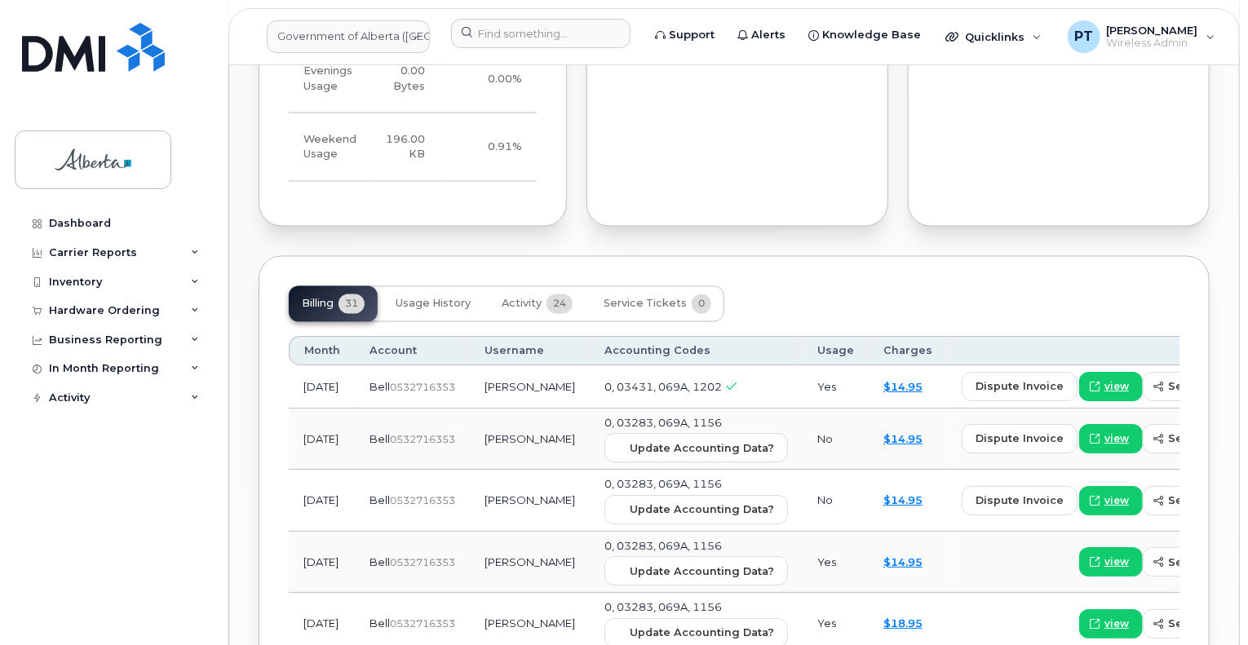
scroll to position [1305, 0]
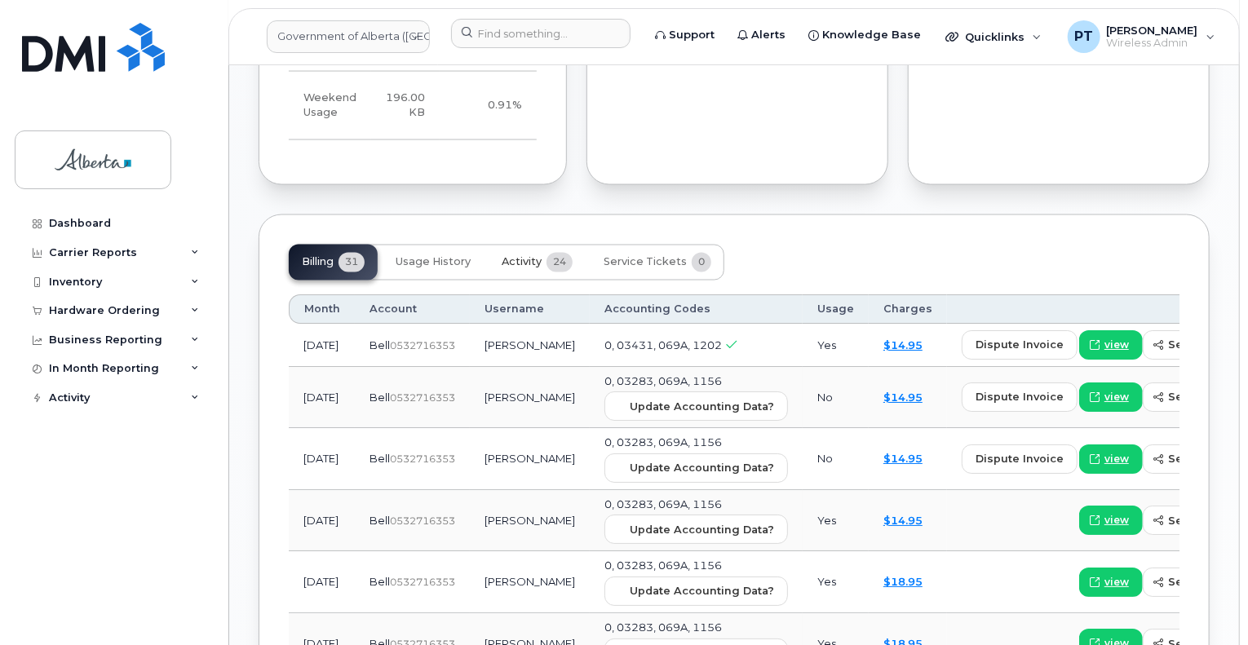
click at [524, 256] on span "Activity" at bounding box center [522, 262] width 40 height 13
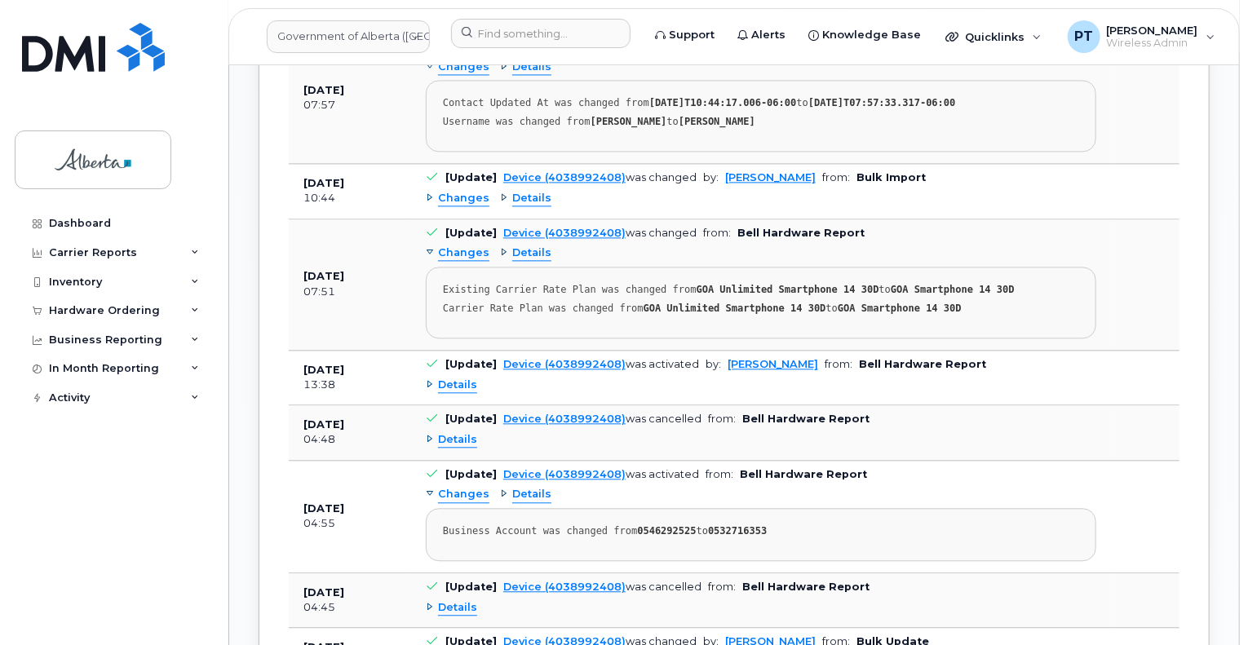
scroll to position [1795, 0]
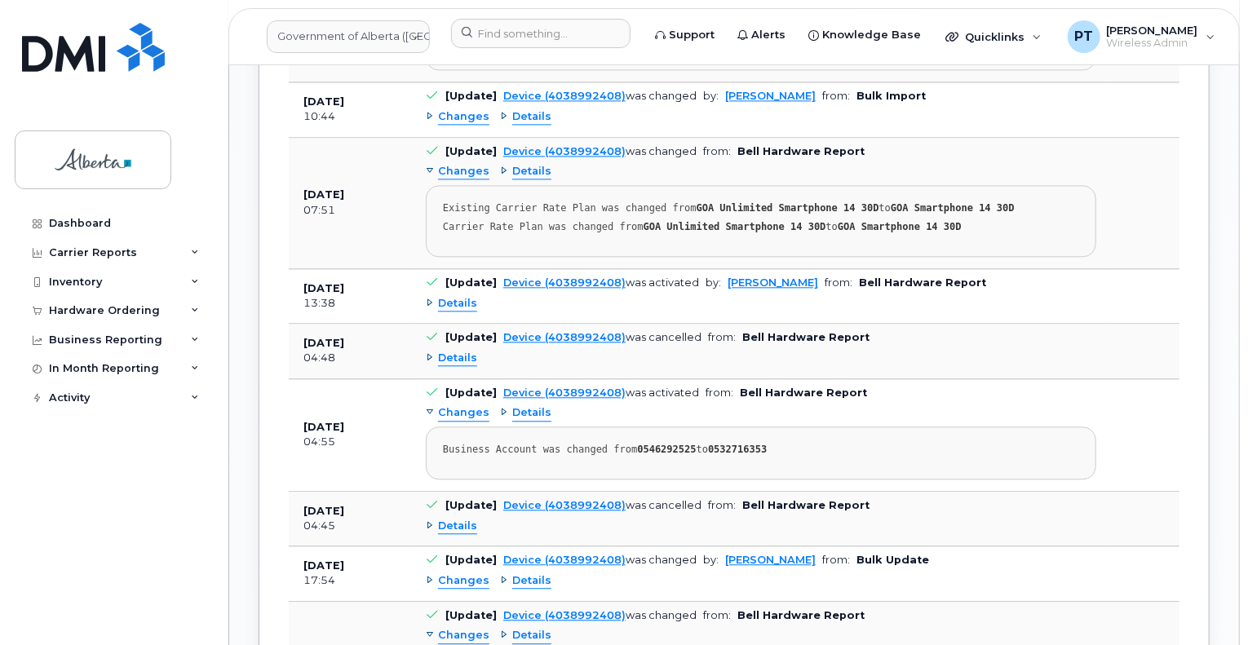
click at [441, 296] on span "Details" at bounding box center [457, 304] width 39 height 16
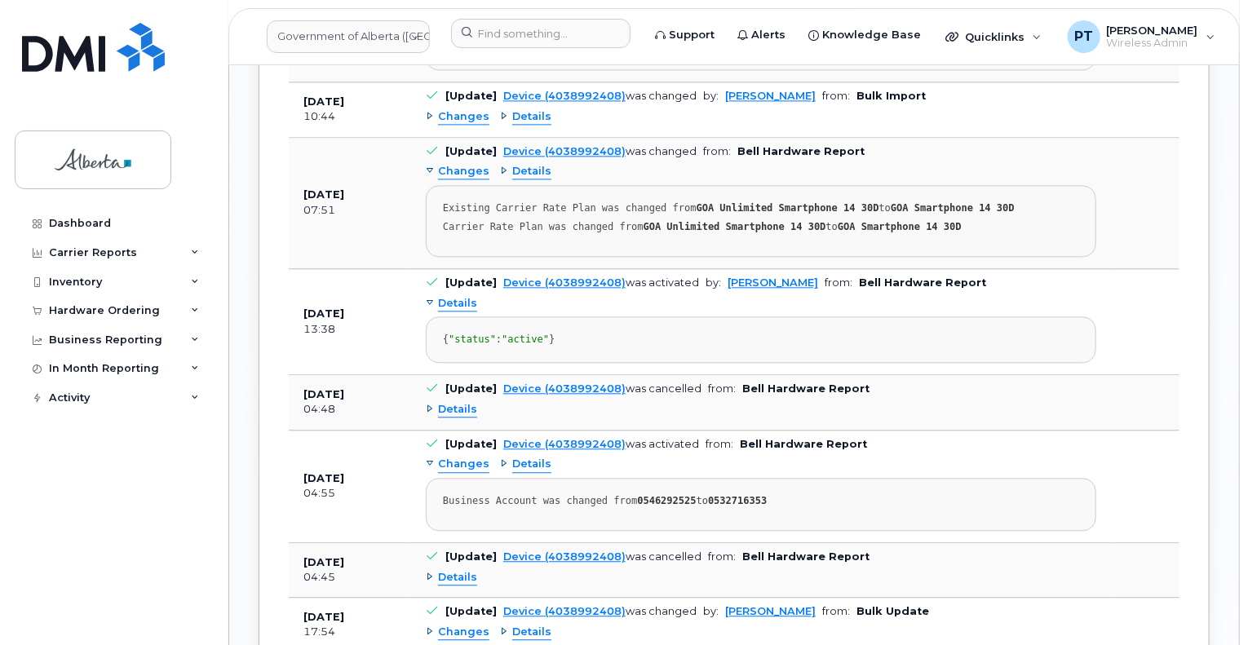
click at [441, 296] on span "Details" at bounding box center [457, 304] width 39 height 16
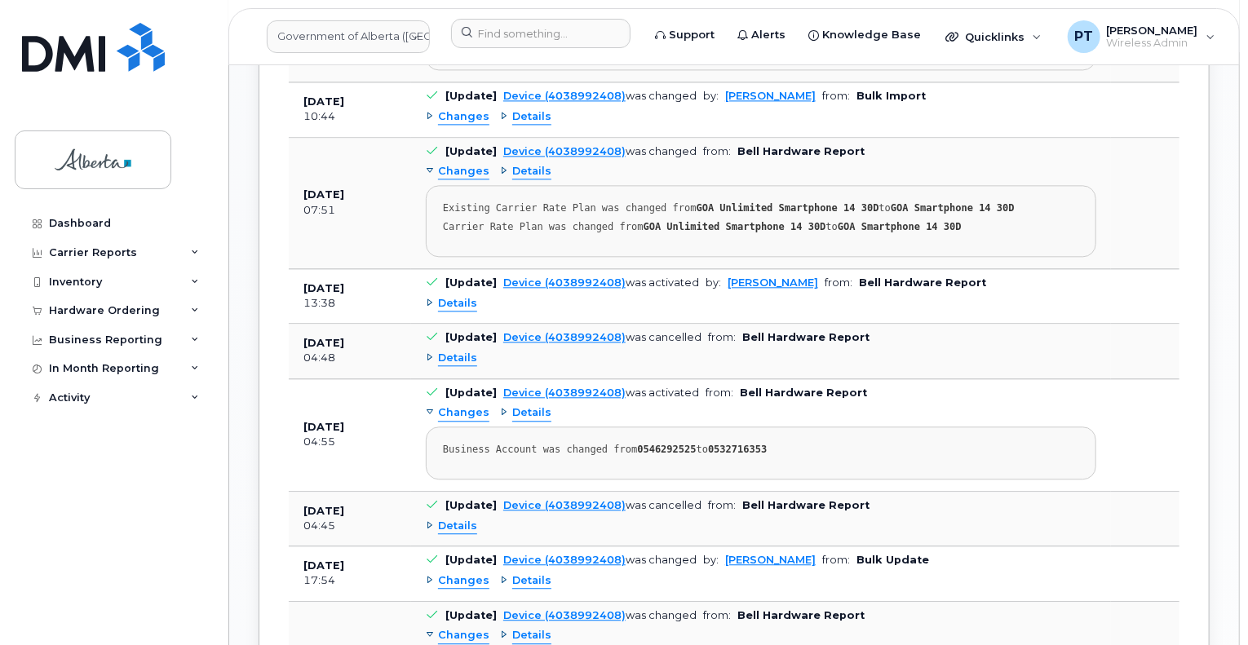
click at [467, 351] on span "Details" at bounding box center [457, 359] width 39 height 16
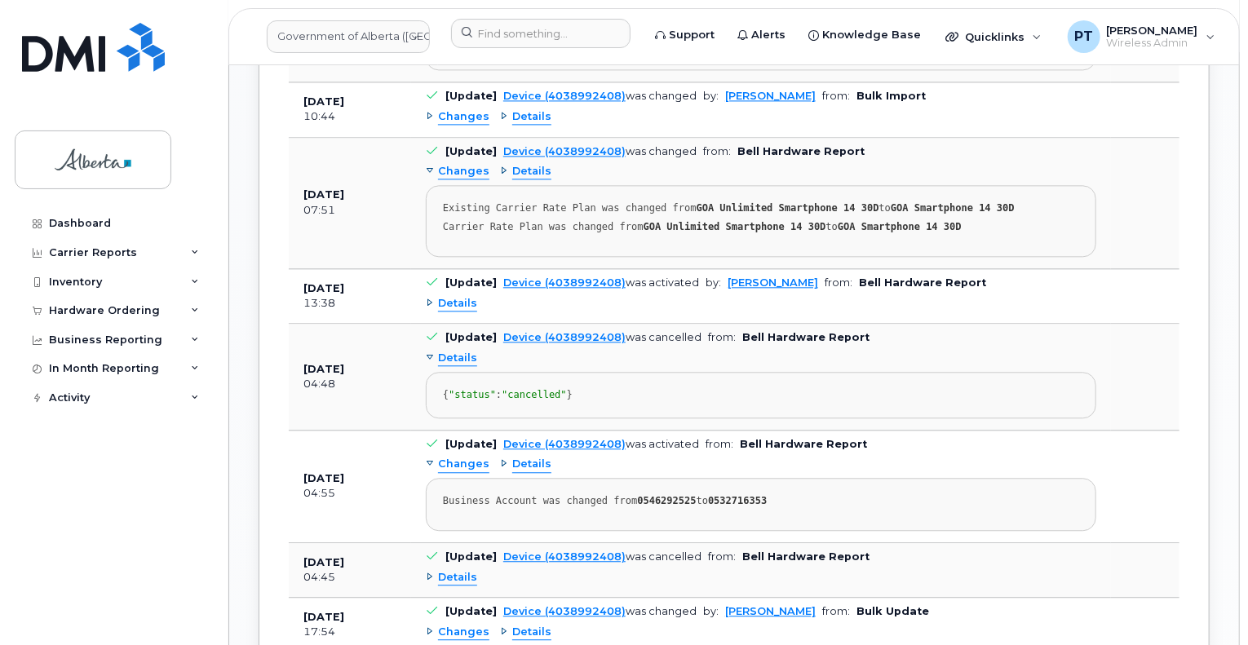
click at [465, 351] on span "Details" at bounding box center [457, 359] width 39 height 16
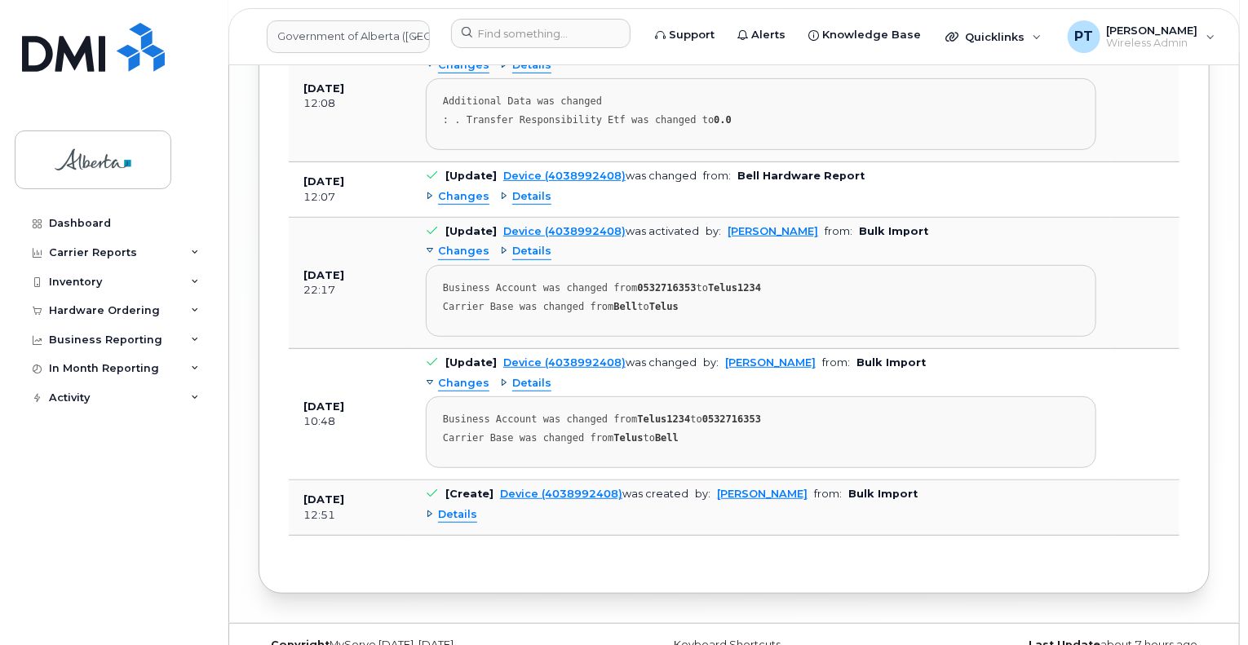
scroll to position [3397, 0]
click at [1018, 301] on pre "Business Account was changed from 0532716353 to Telus1234 Carrier Base was chan…" at bounding box center [761, 301] width 671 height 72
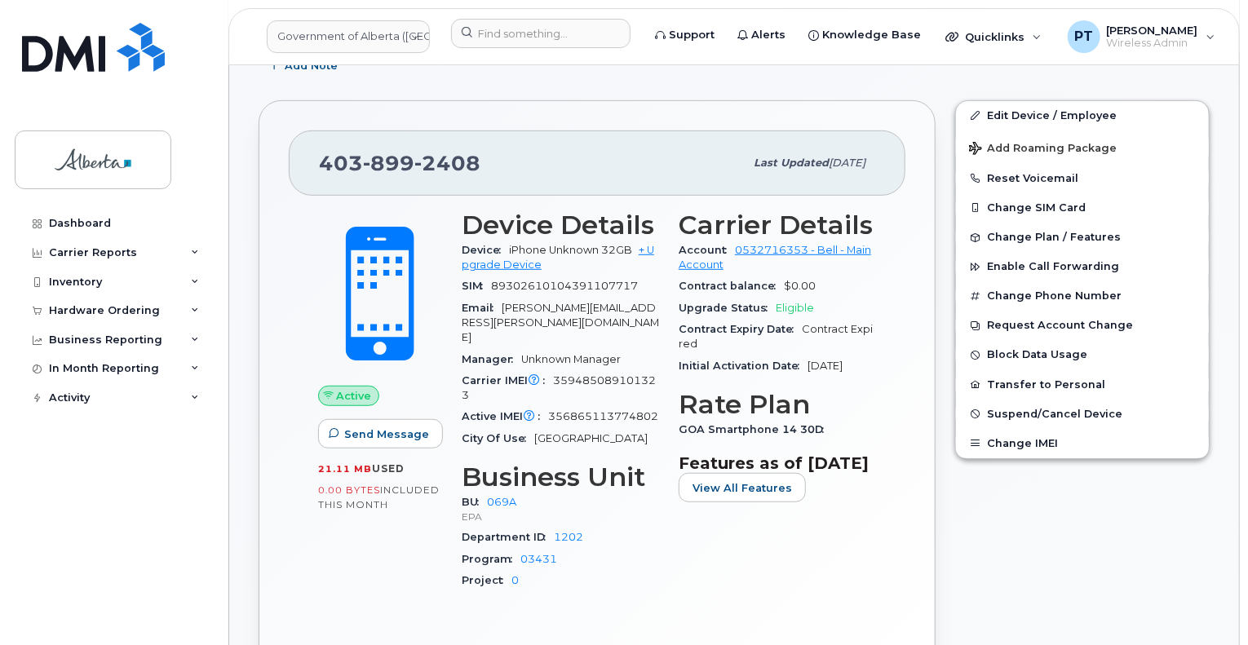
scroll to position [379, 0]
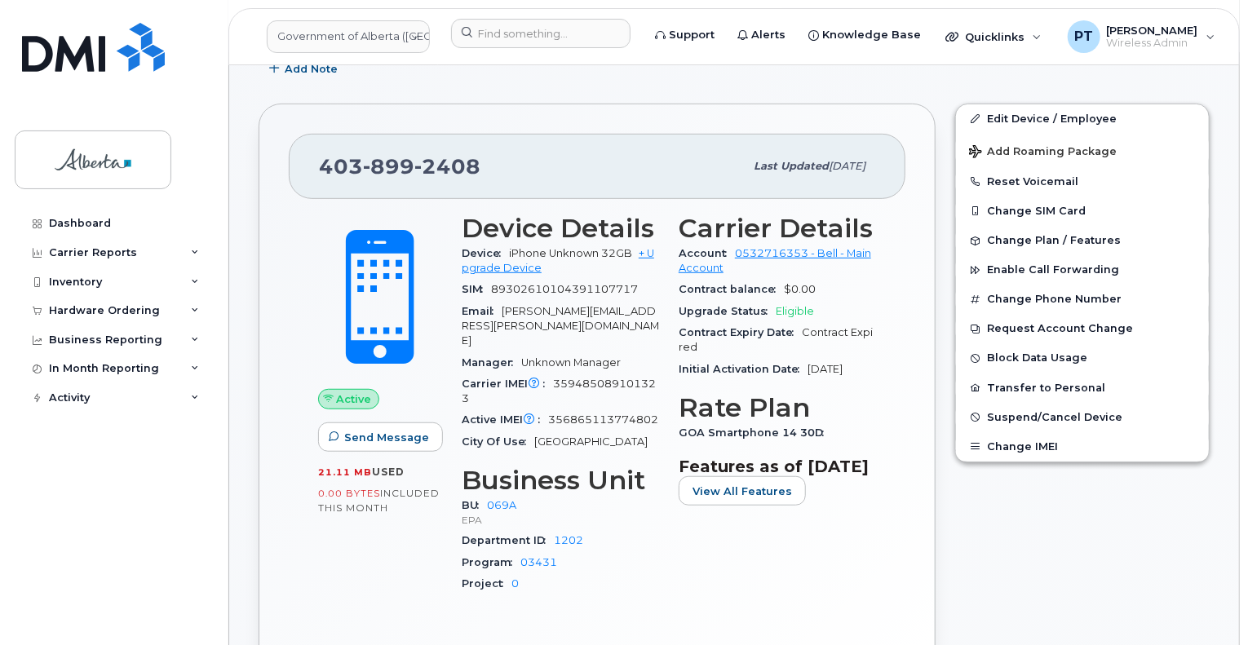
click at [605, 414] on span "356865113774802" at bounding box center [603, 420] width 110 height 12
copy span "356865113774802"
click at [1015, 432] on button "Change IMEI" at bounding box center [1082, 446] width 253 height 29
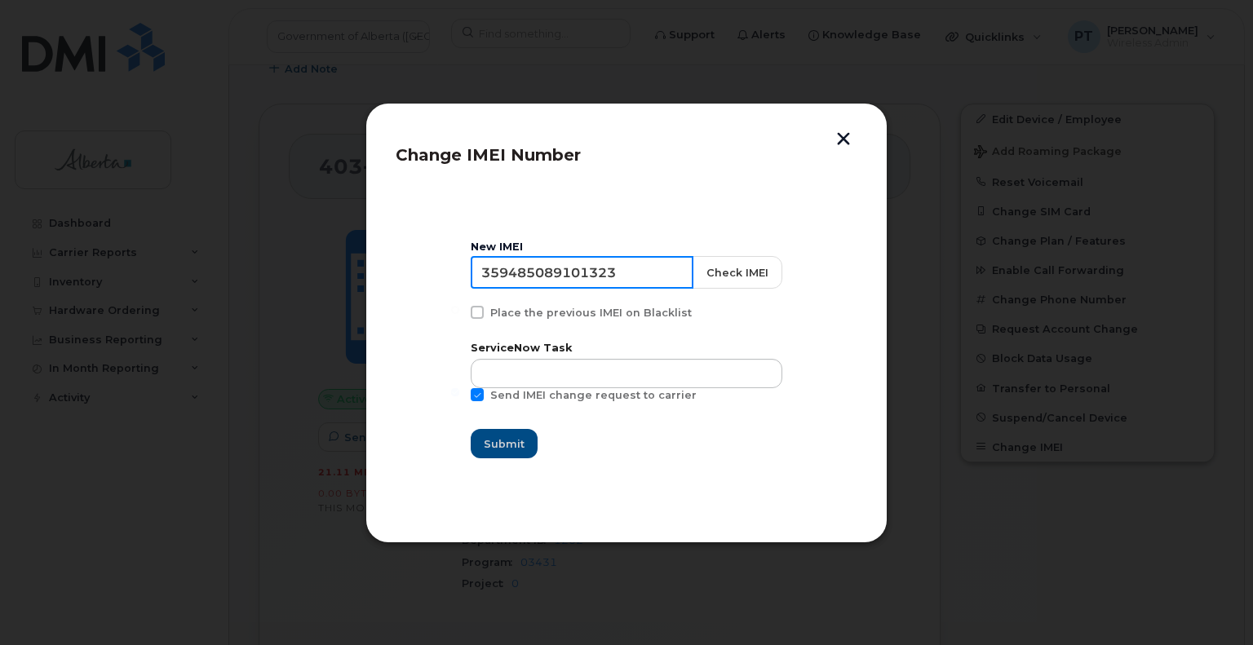
click at [559, 273] on input "359485089101323" at bounding box center [582, 272] width 223 height 33
paste input "6865113774802"
type input "356865113774802"
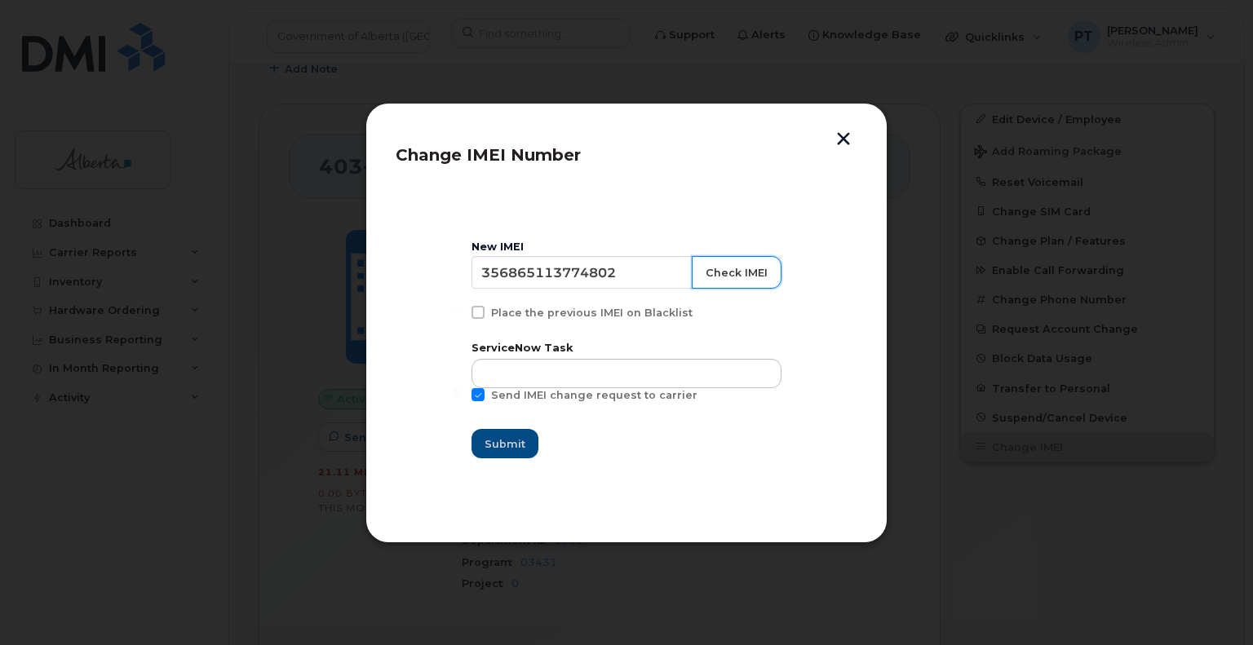
click at [722, 276] on button "Check IMEI" at bounding box center [737, 272] width 90 height 33
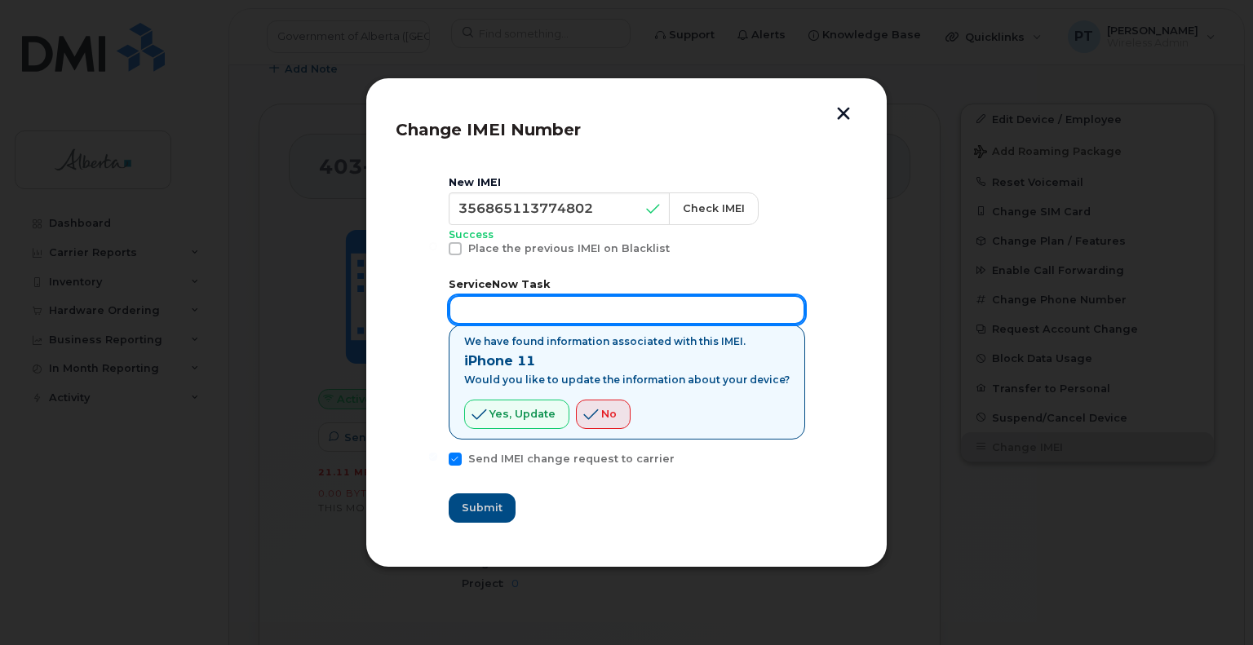
drag, startPoint x: 552, startPoint y: 314, endPoint x: 1008, endPoint y: 307, distance: 456.1
click at [552, 313] on input "text" at bounding box center [627, 309] width 357 height 29
click at [498, 315] on input "text" at bounding box center [627, 309] width 357 height 29
paste input "4038992408"
click at [508, 310] on input "4038992408" at bounding box center [627, 309] width 357 height 29
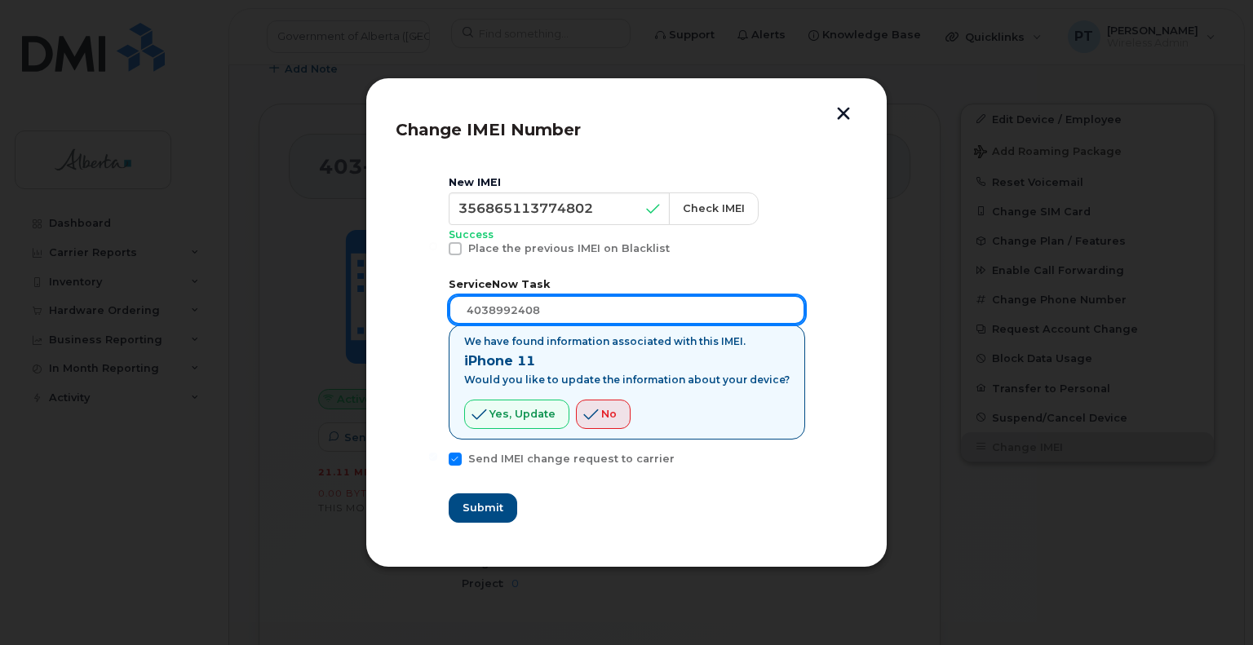
click at [508, 310] on input "4038992408" at bounding box center [627, 309] width 357 height 29
paste input "SCTASK0843272"
type input "SCTASK0843272"
click at [543, 415] on span "Yes, update" at bounding box center [523, 414] width 66 height 16
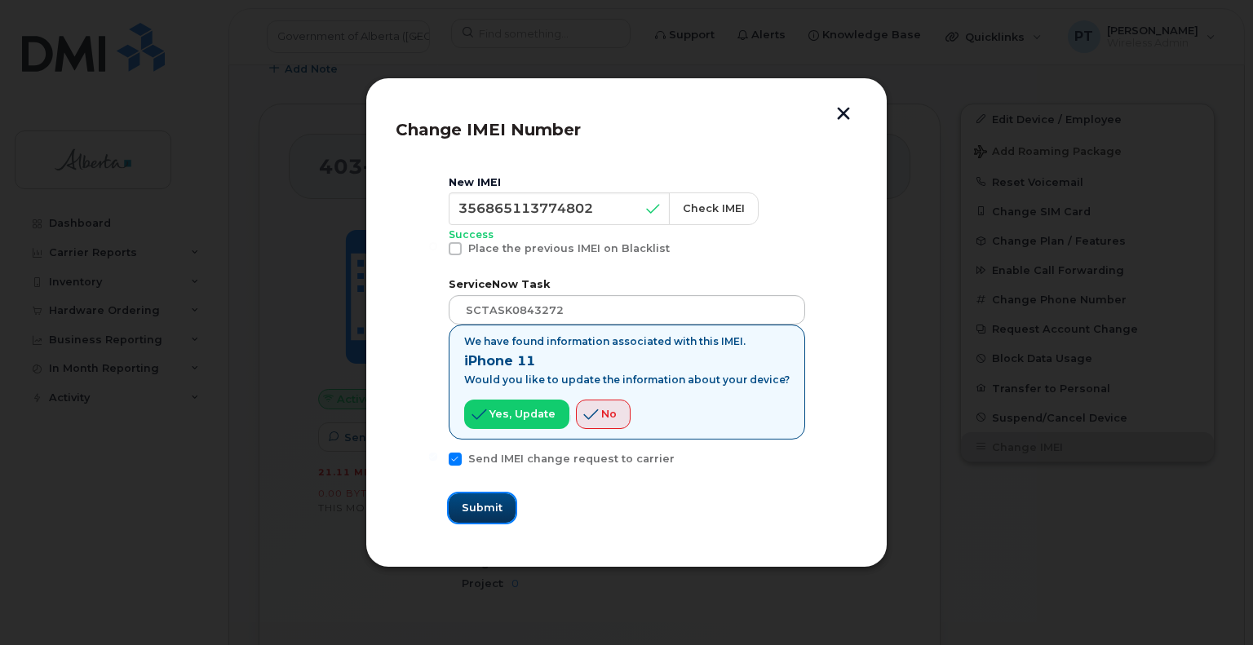
click at [479, 512] on span "Submit" at bounding box center [482, 508] width 41 height 16
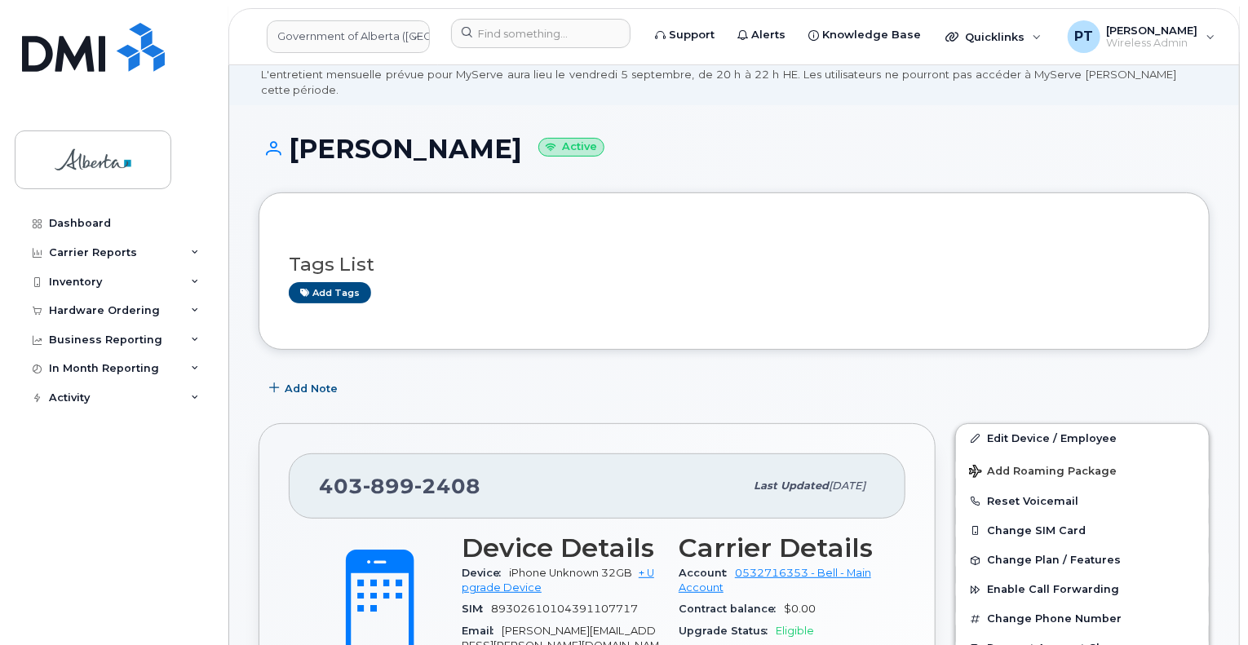
scroll to position [0, 0]
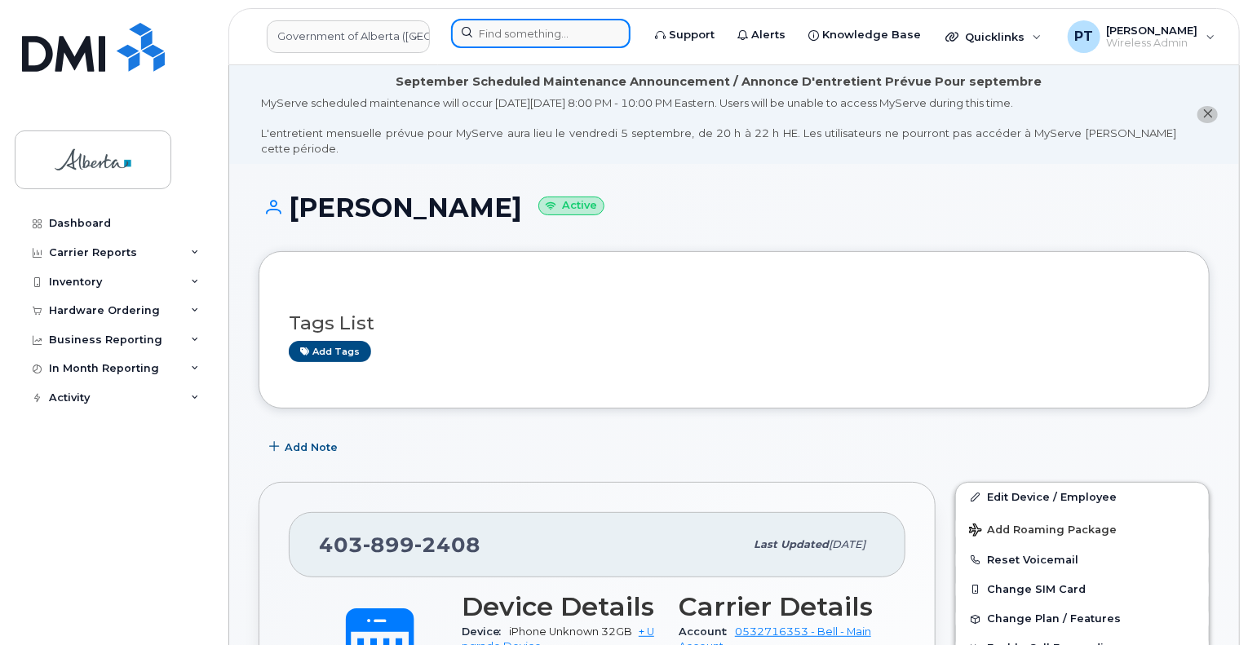
click at [522, 26] on input at bounding box center [540, 33] width 179 height 29
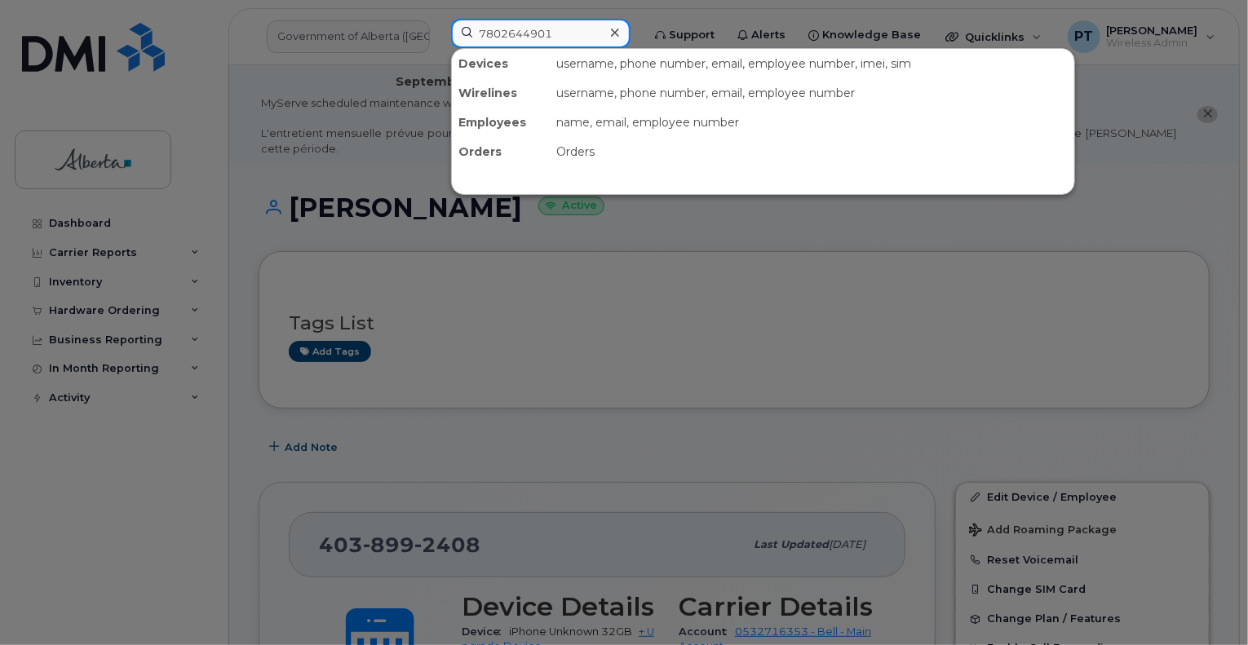
type input "7802644901"
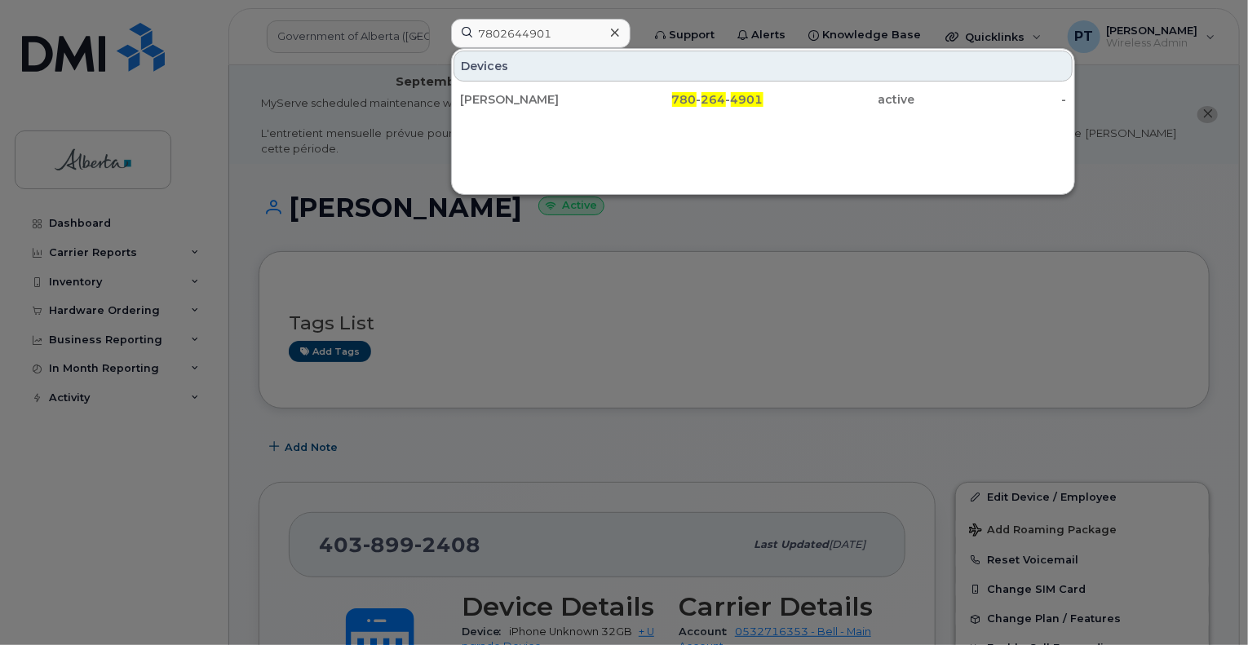
drag, startPoint x: 517, startPoint y: 99, endPoint x: 575, endPoint y: 149, distance: 76.9
click at [517, 99] on div "[PERSON_NAME]" at bounding box center [536, 99] width 152 height 16
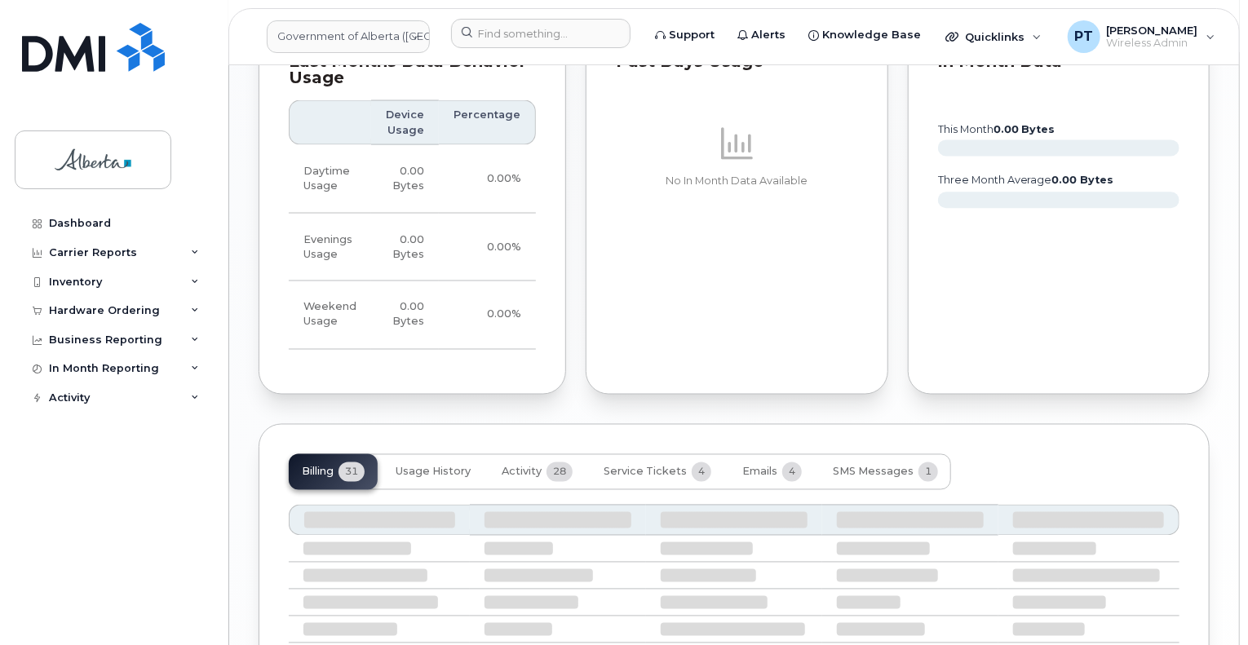
scroll to position [1387, 0]
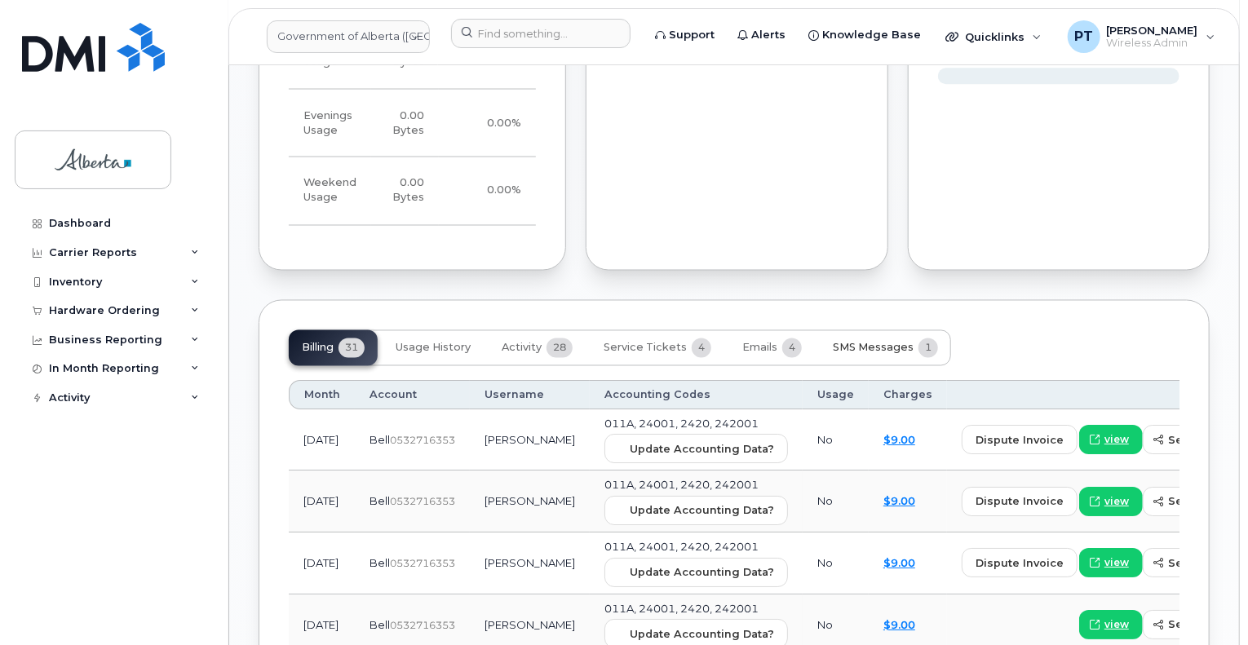
click at [865, 342] on span "SMS Messages" at bounding box center [873, 348] width 81 height 13
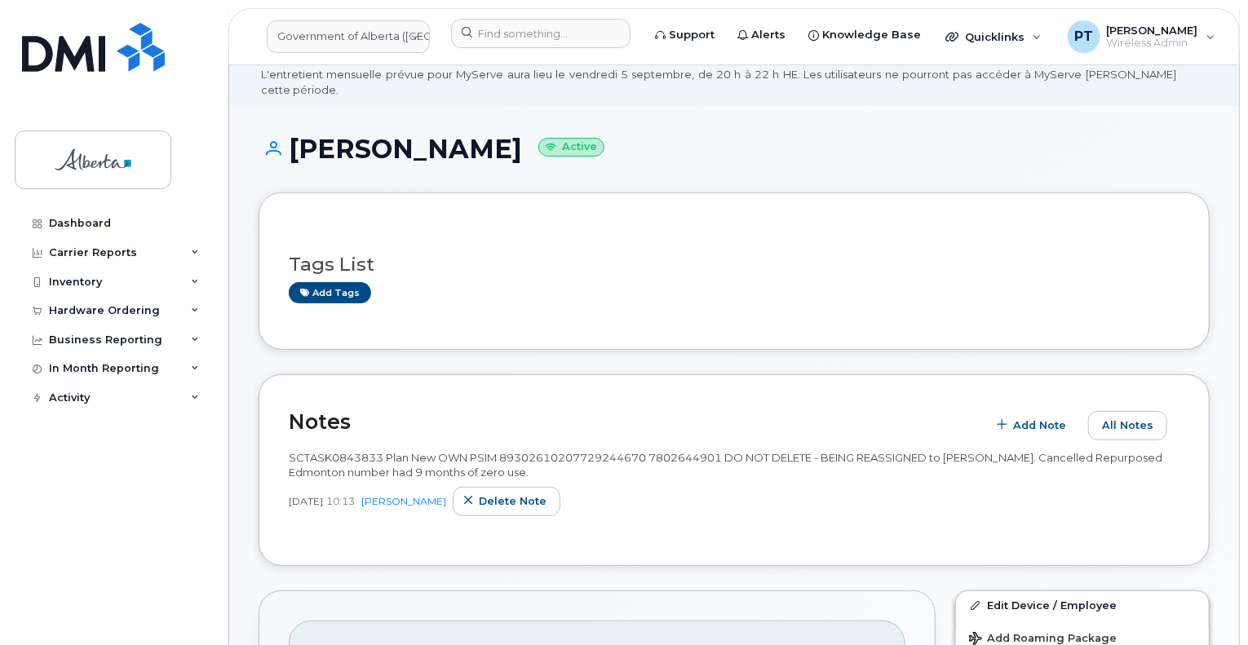
scroll to position [0, 0]
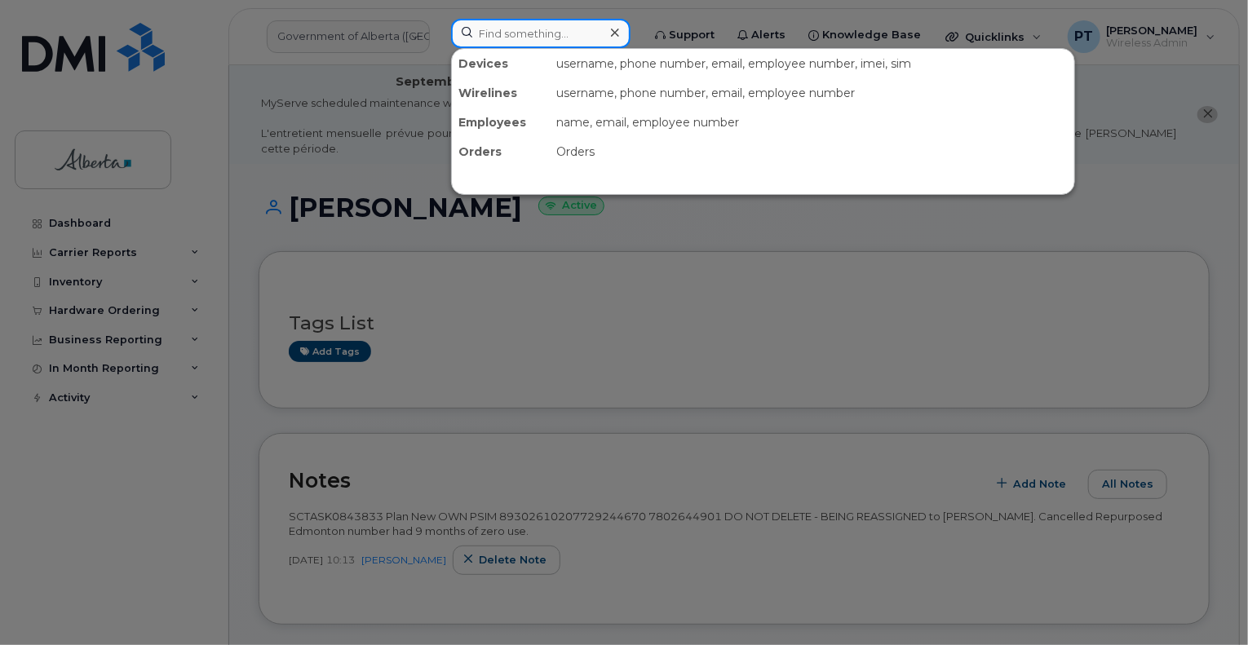
click at [500, 42] on input at bounding box center [540, 33] width 179 height 29
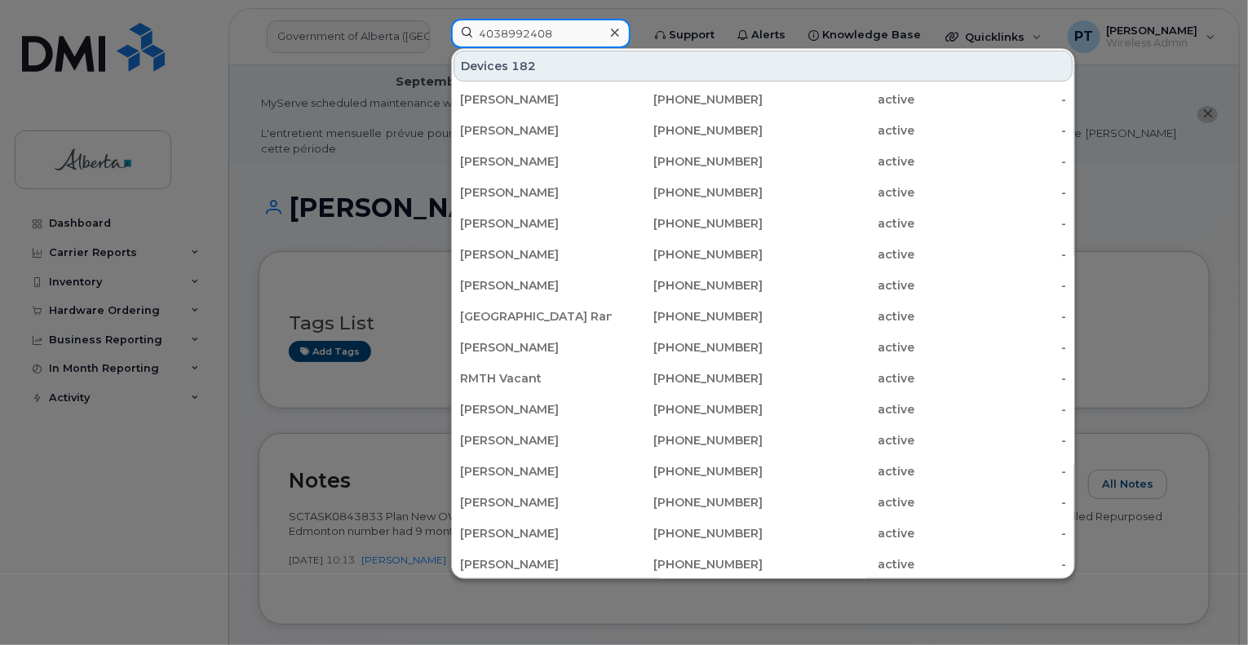
type input "4038992408"
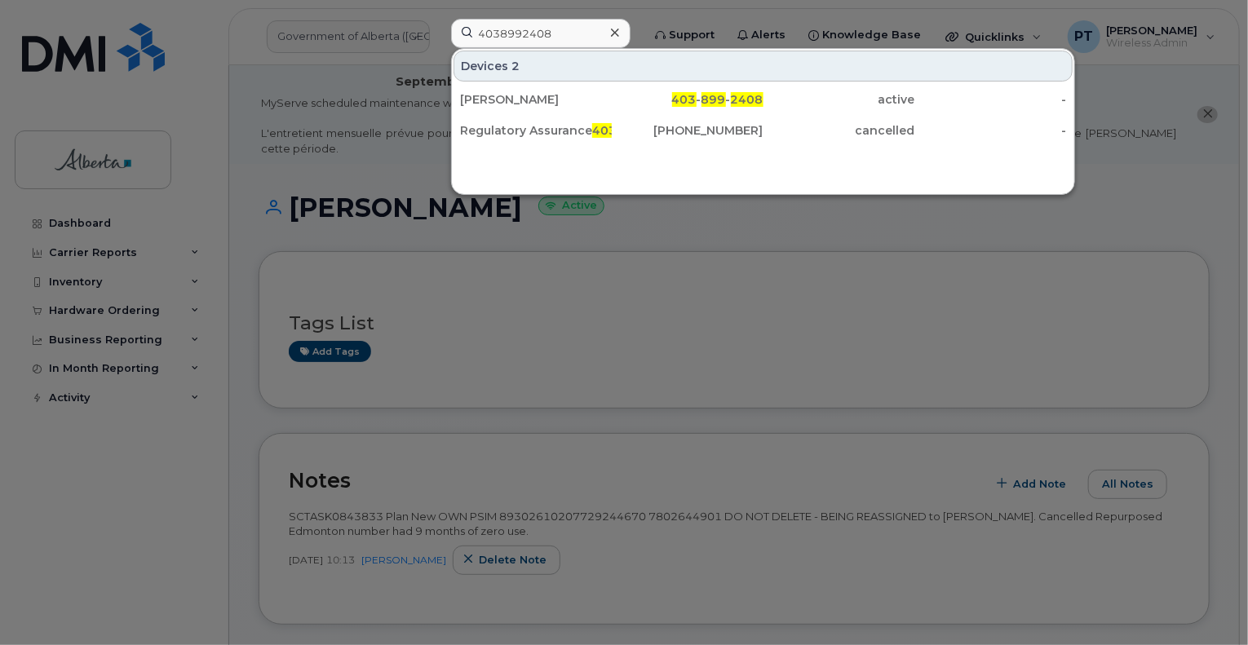
drag, startPoint x: 493, startPoint y: 95, endPoint x: 577, endPoint y: 297, distance: 218.3
click at [493, 95] on div "[PERSON_NAME]" at bounding box center [536, 99] width 152 height 16
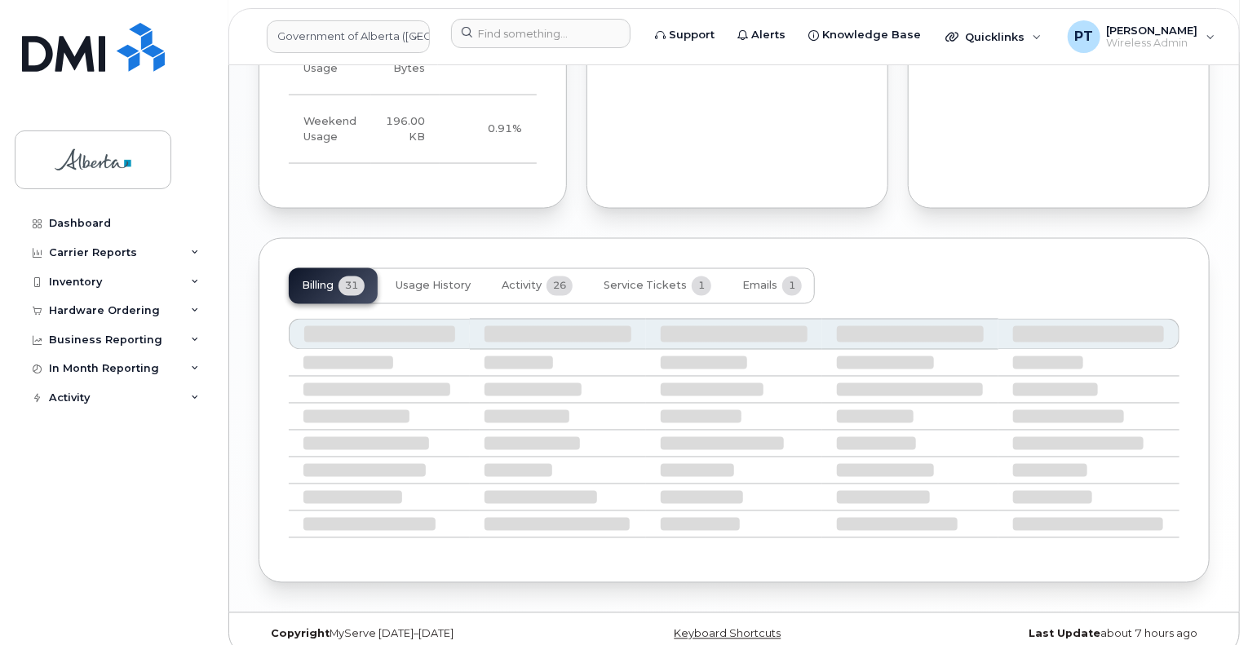
scroll to position [1283, 0]
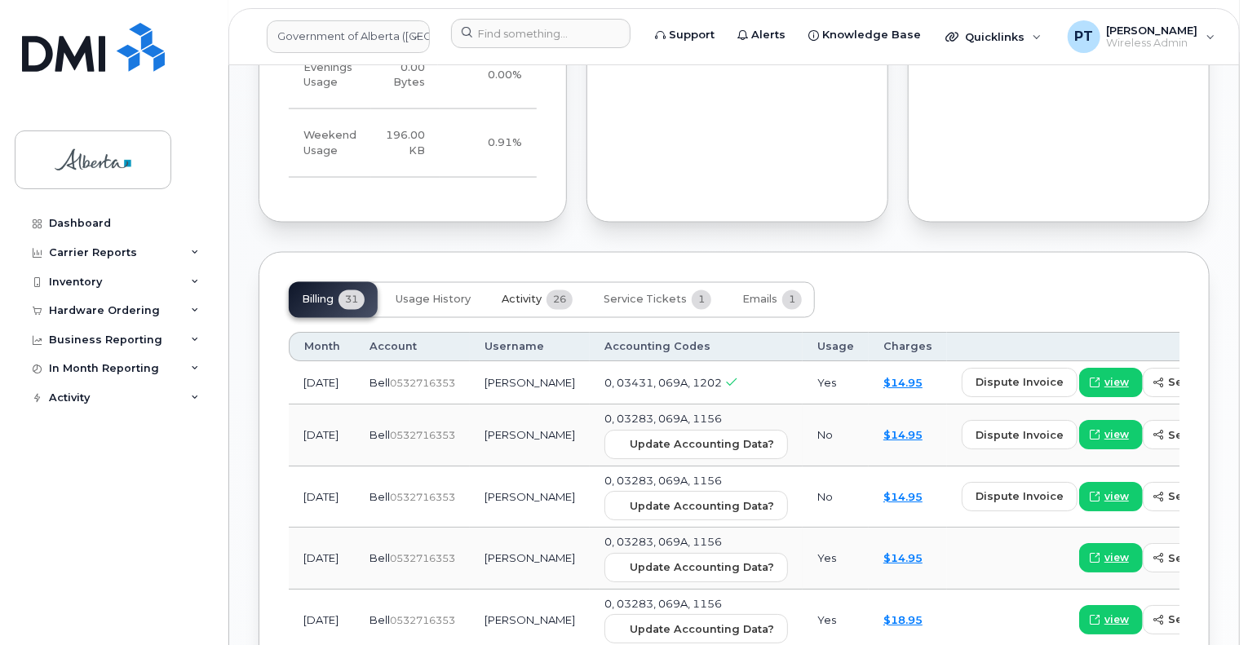
click at [528, 294] on span "Activity" at bounding box center [522, 300] width 40 height 13
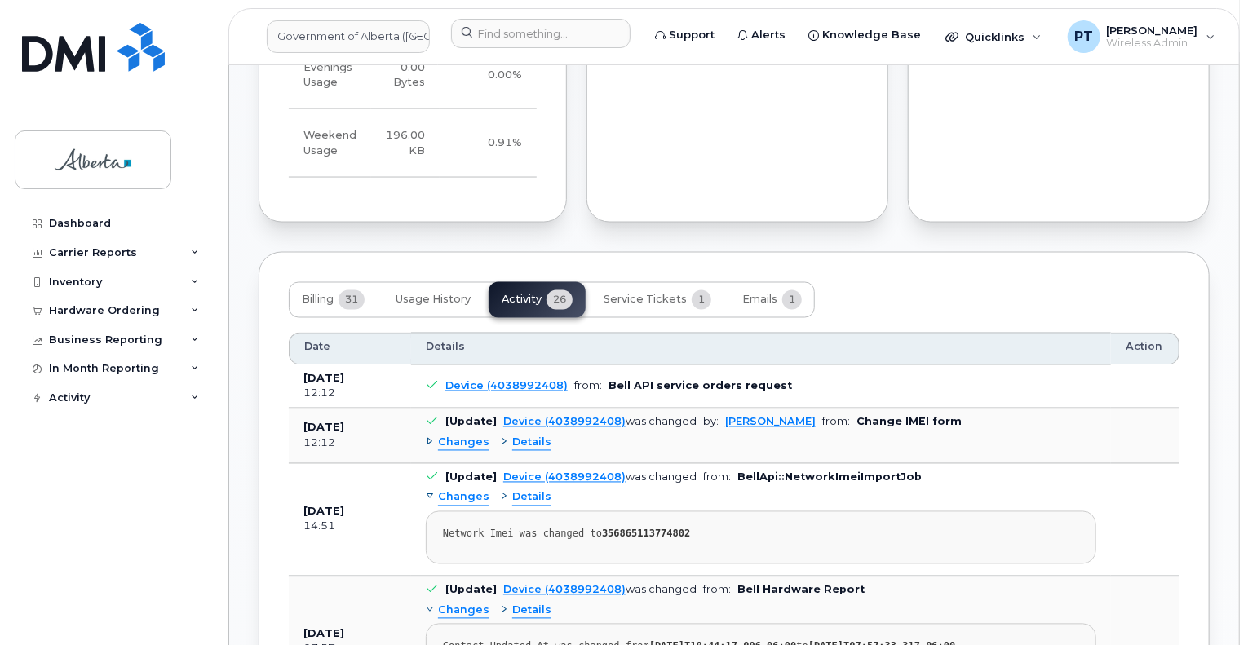
click at [470, 436] on span "Changes" at bounding box center [463, 444] width 51 height 16
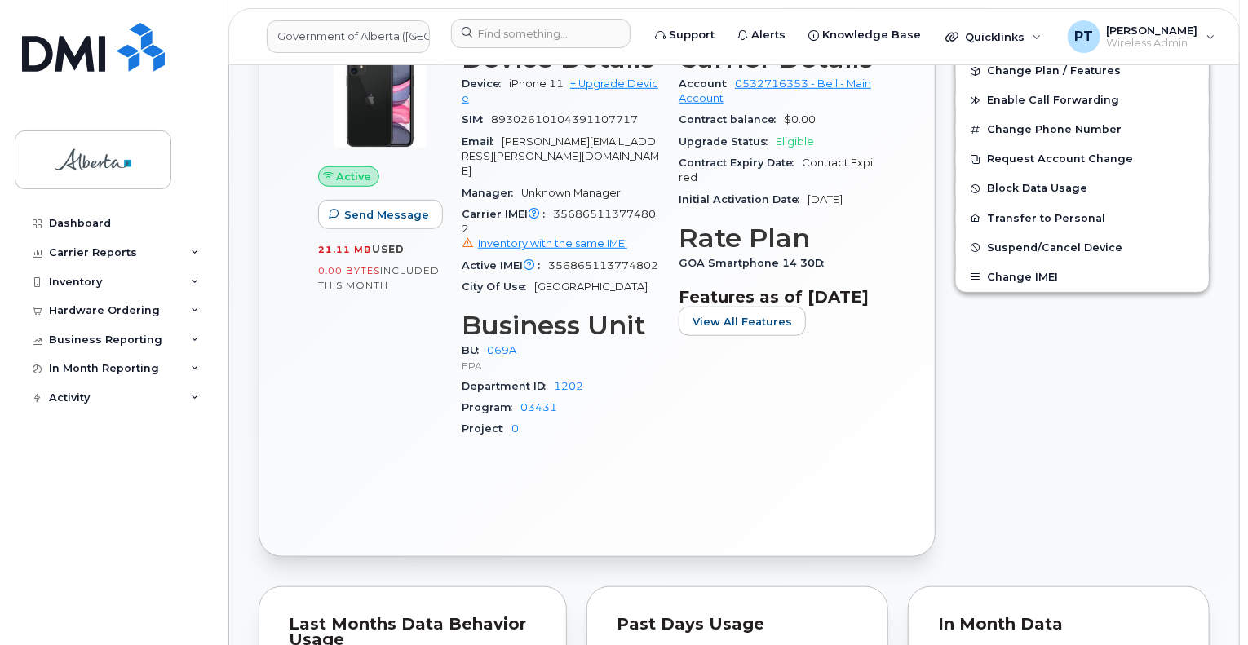
scroll to position [0, 0]
